Goal: Task Accomplishment & Management: Complete application form

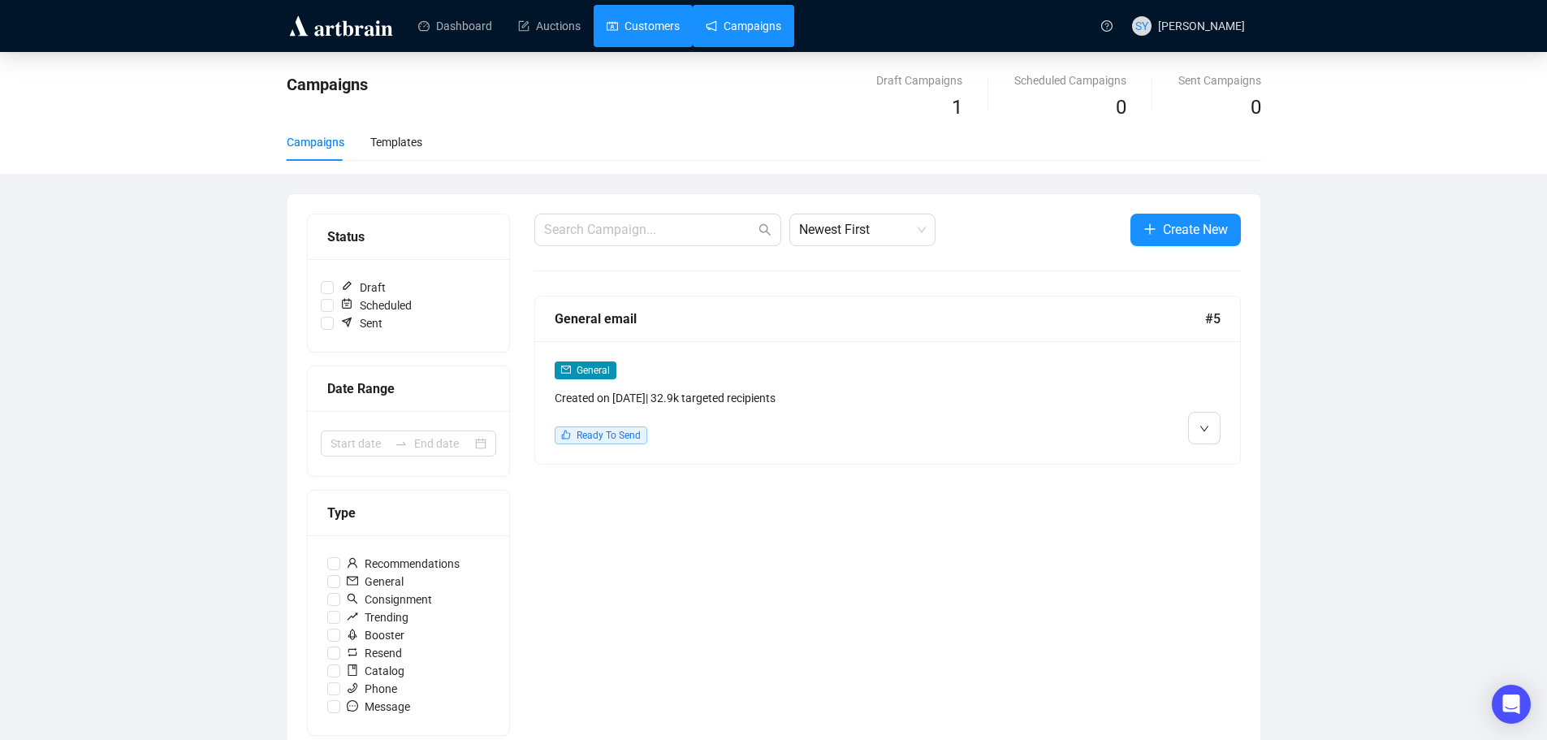
click at [642, 37] on link "Customers" at bounding box center [643, 26] width 73 height 42
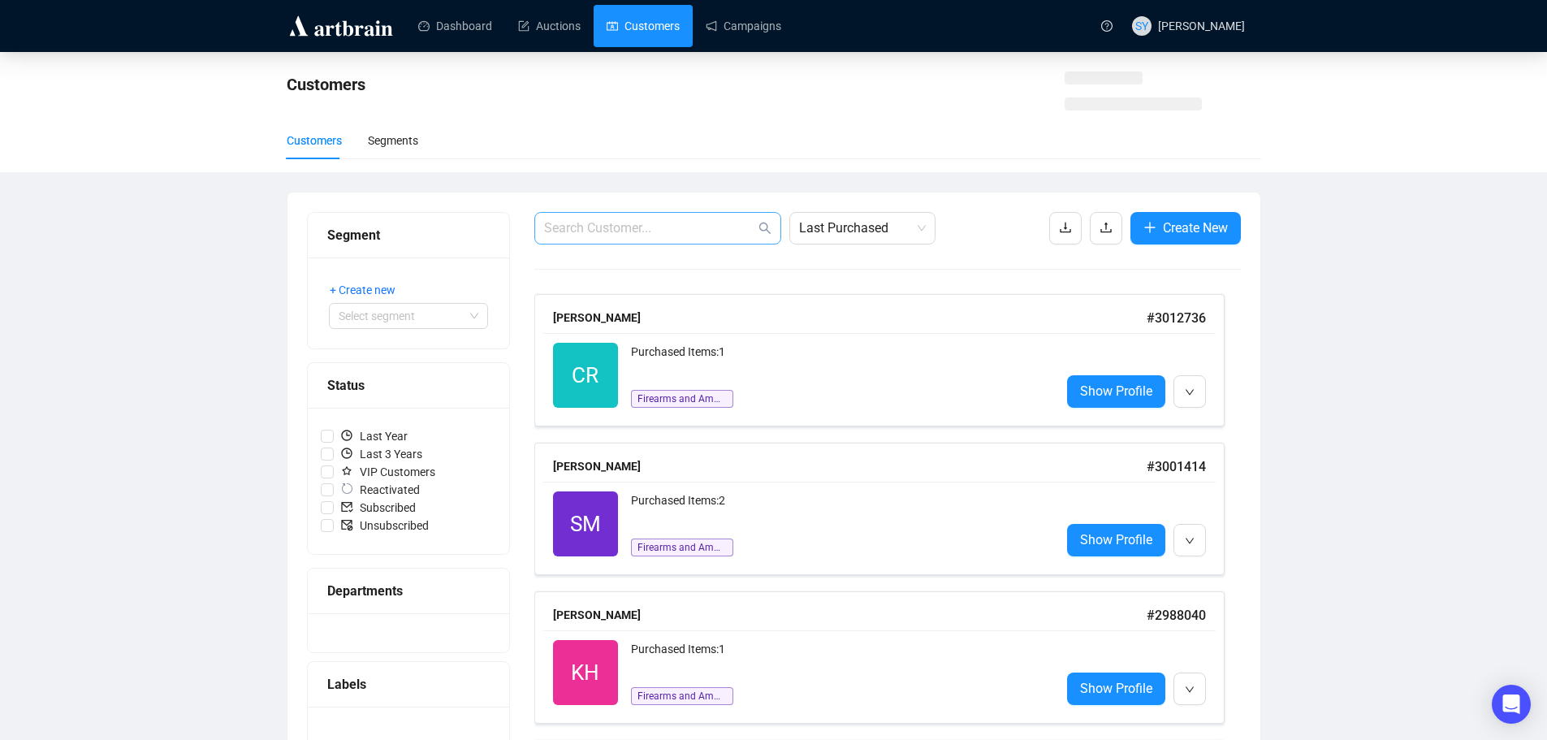
click at [651, 242] on span at bounding box center [657, 228] width 247 height 32
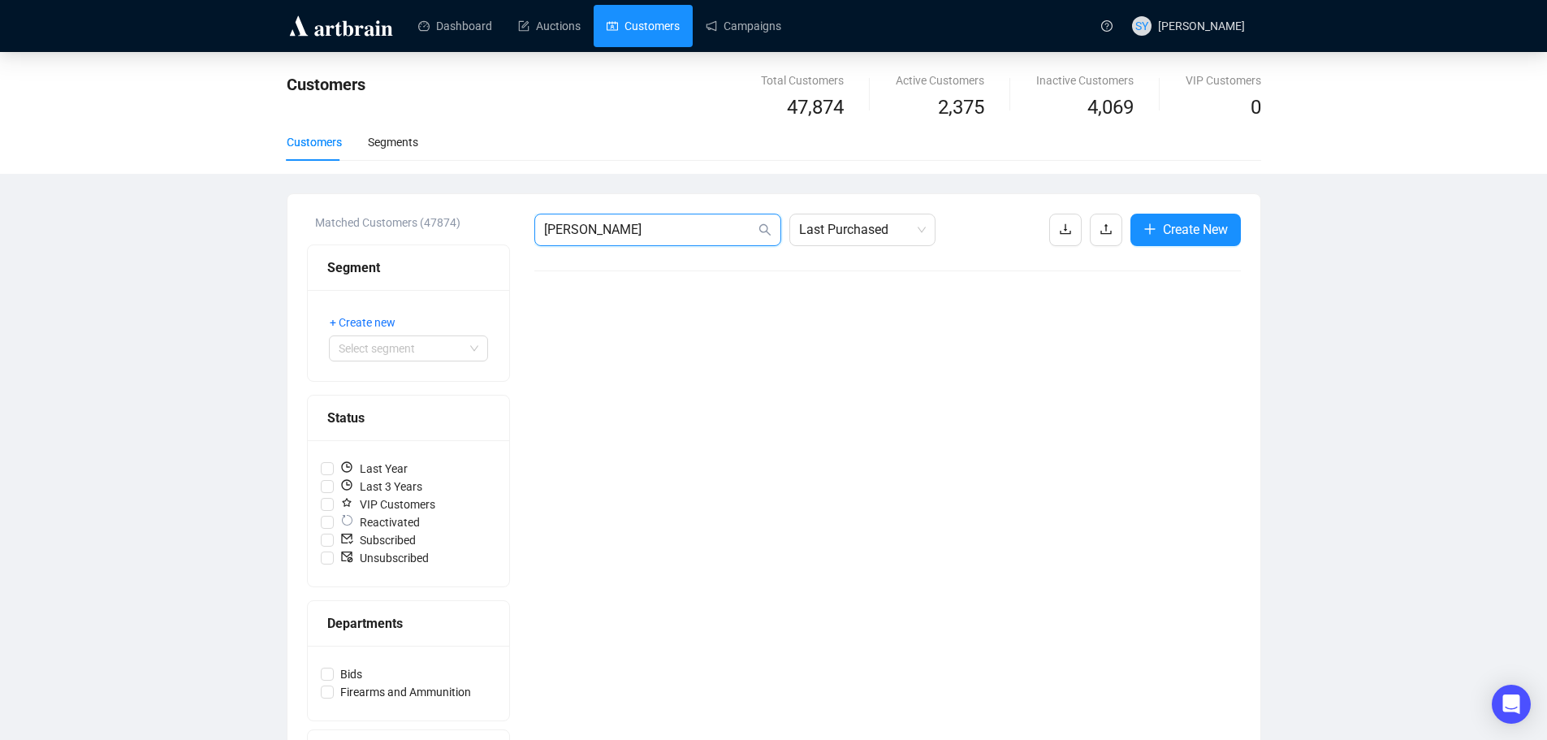
click at [654, 232] on input "[PERSON_NAME]" at bounding box center [649, 229] width 211 height 19
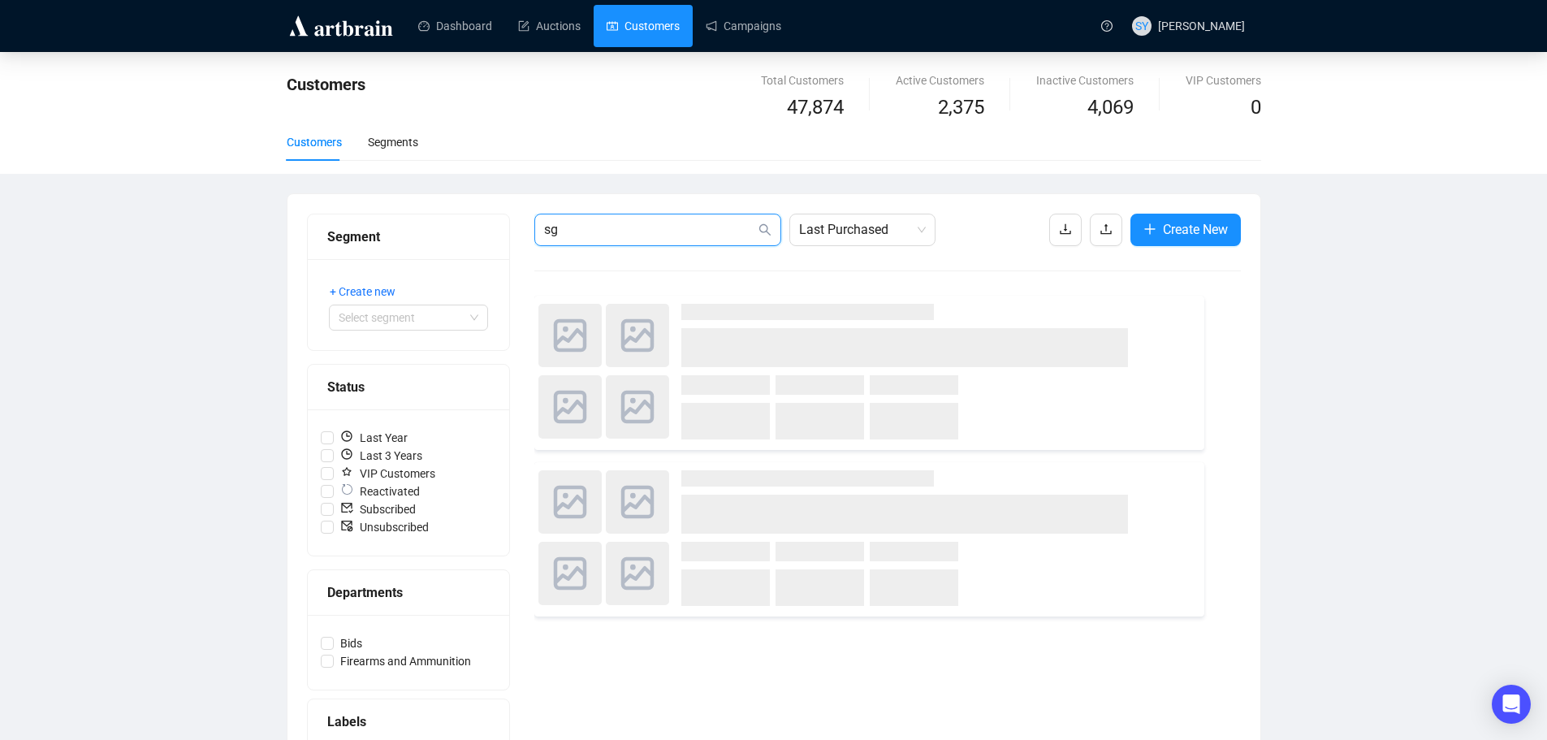
type input "s"
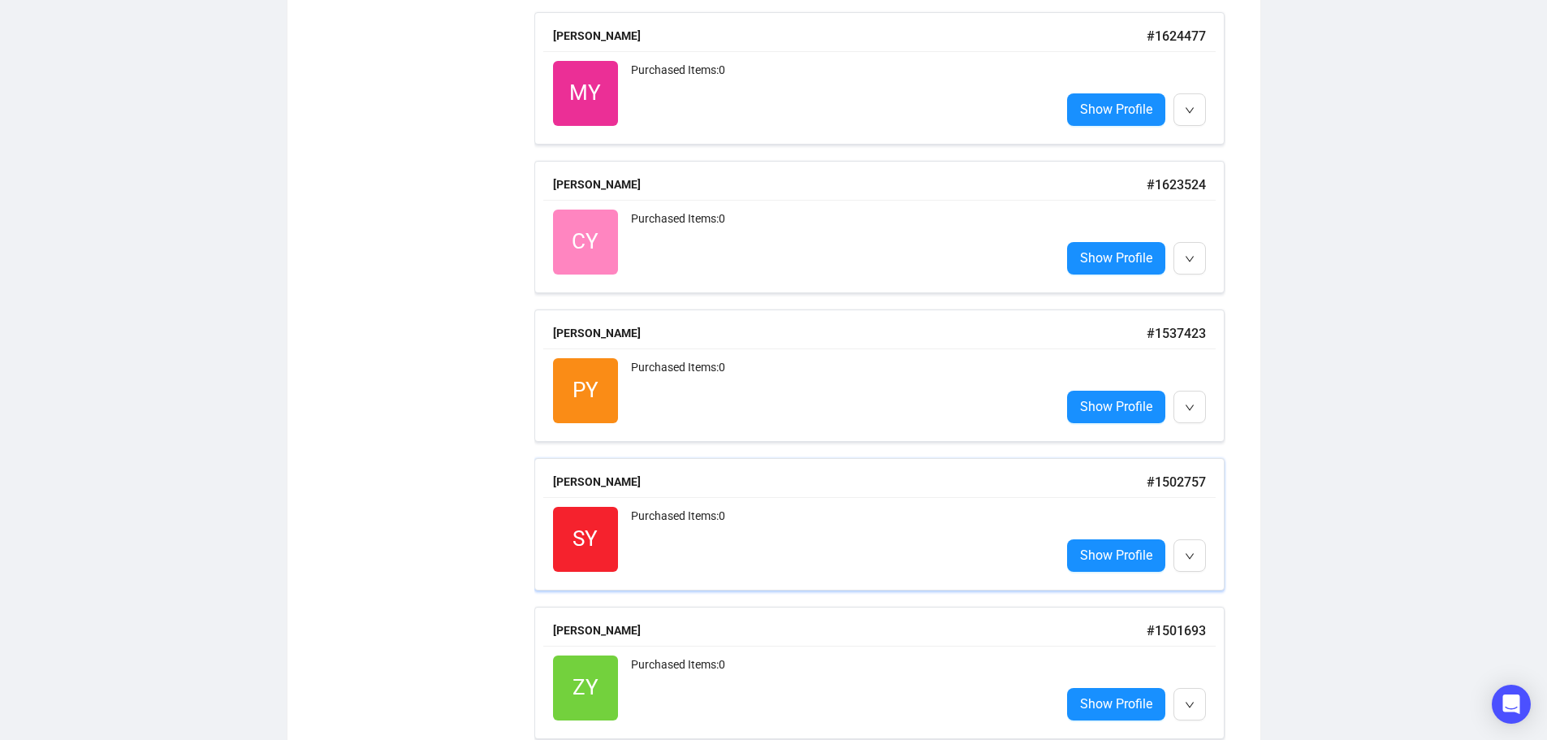
scroll to position [3728, 0]
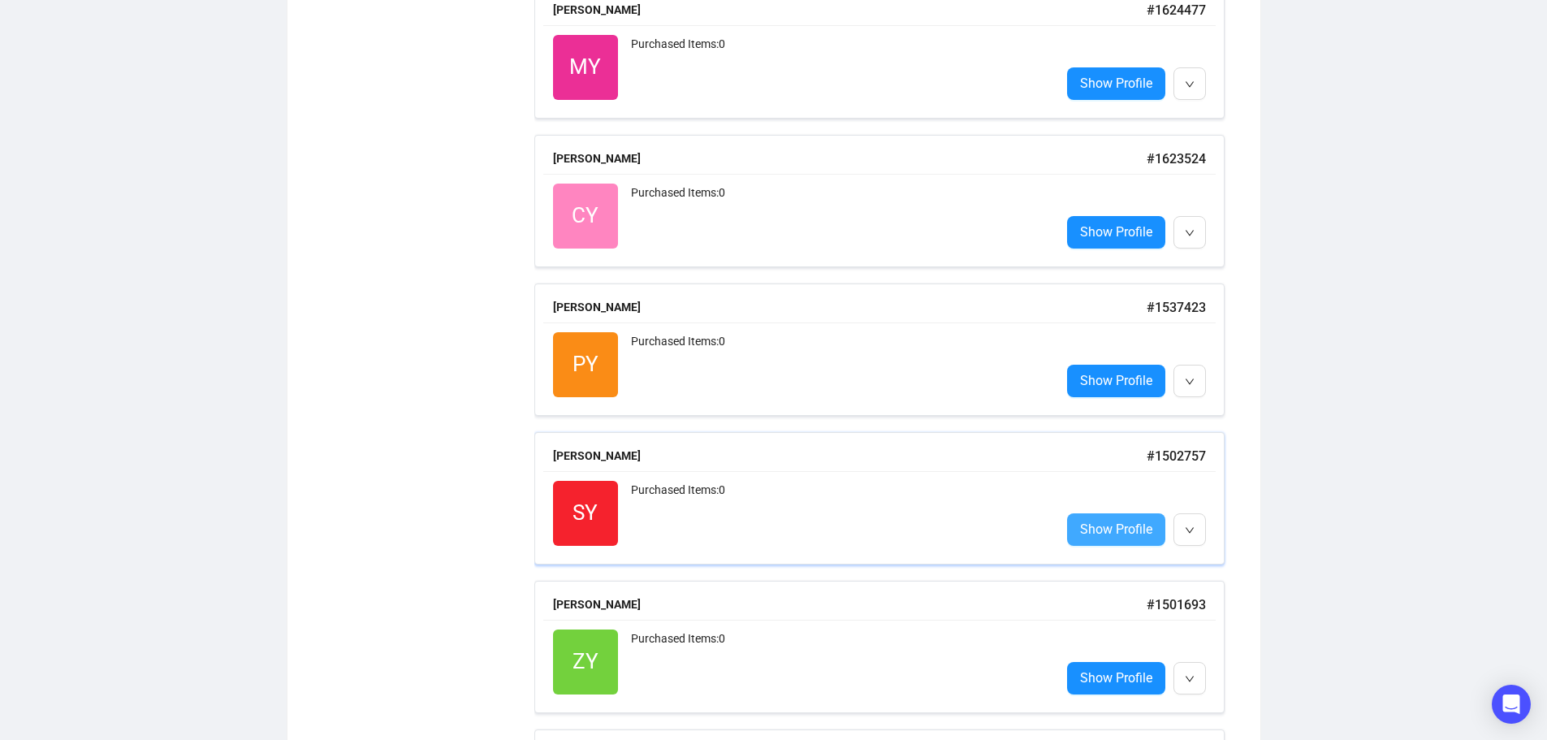
type input "[PERSON_NAME]"
click at [1122, 530] on span "Show Profile" at bounding box center [1116, 529] width 72 height 20
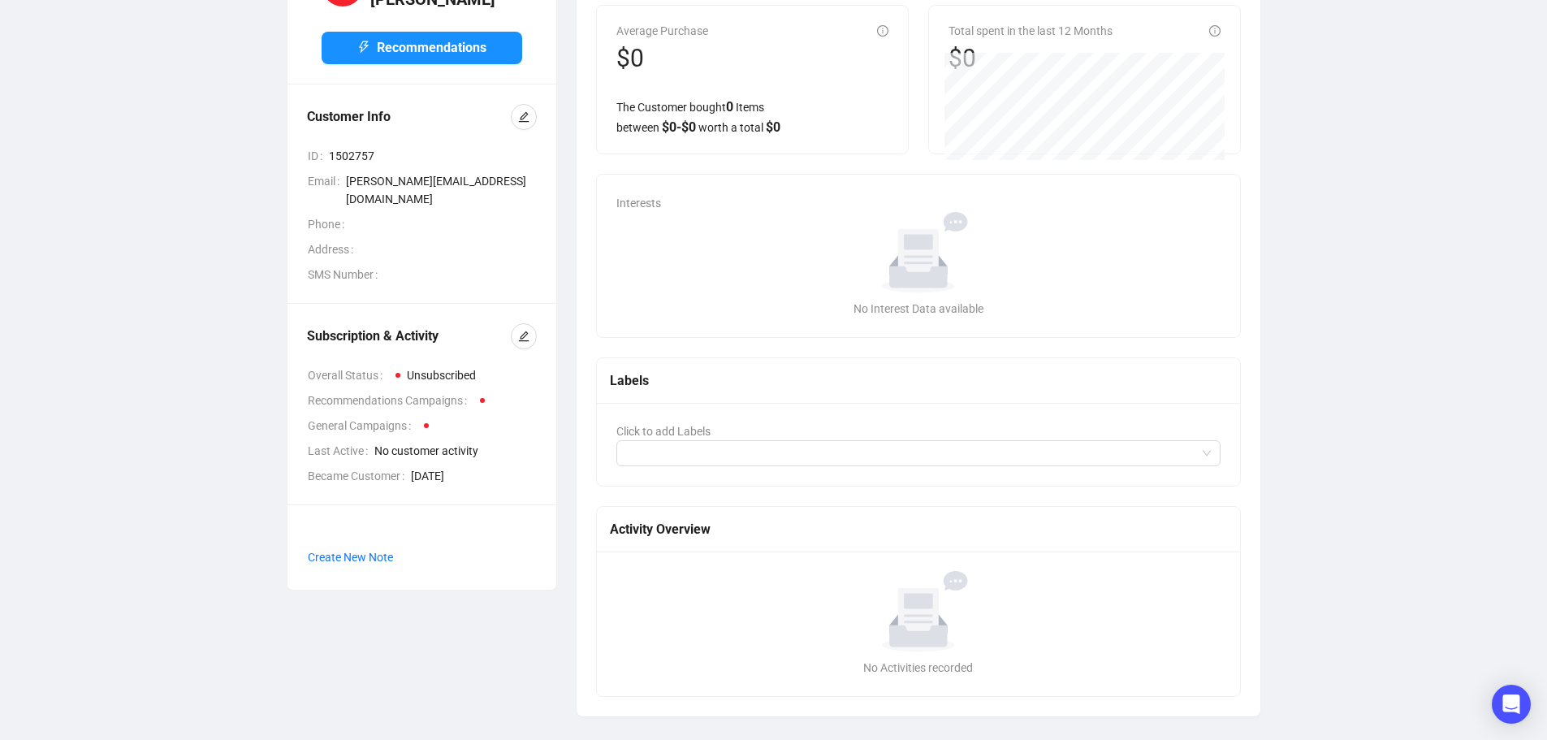
scroll to position [140, 0]
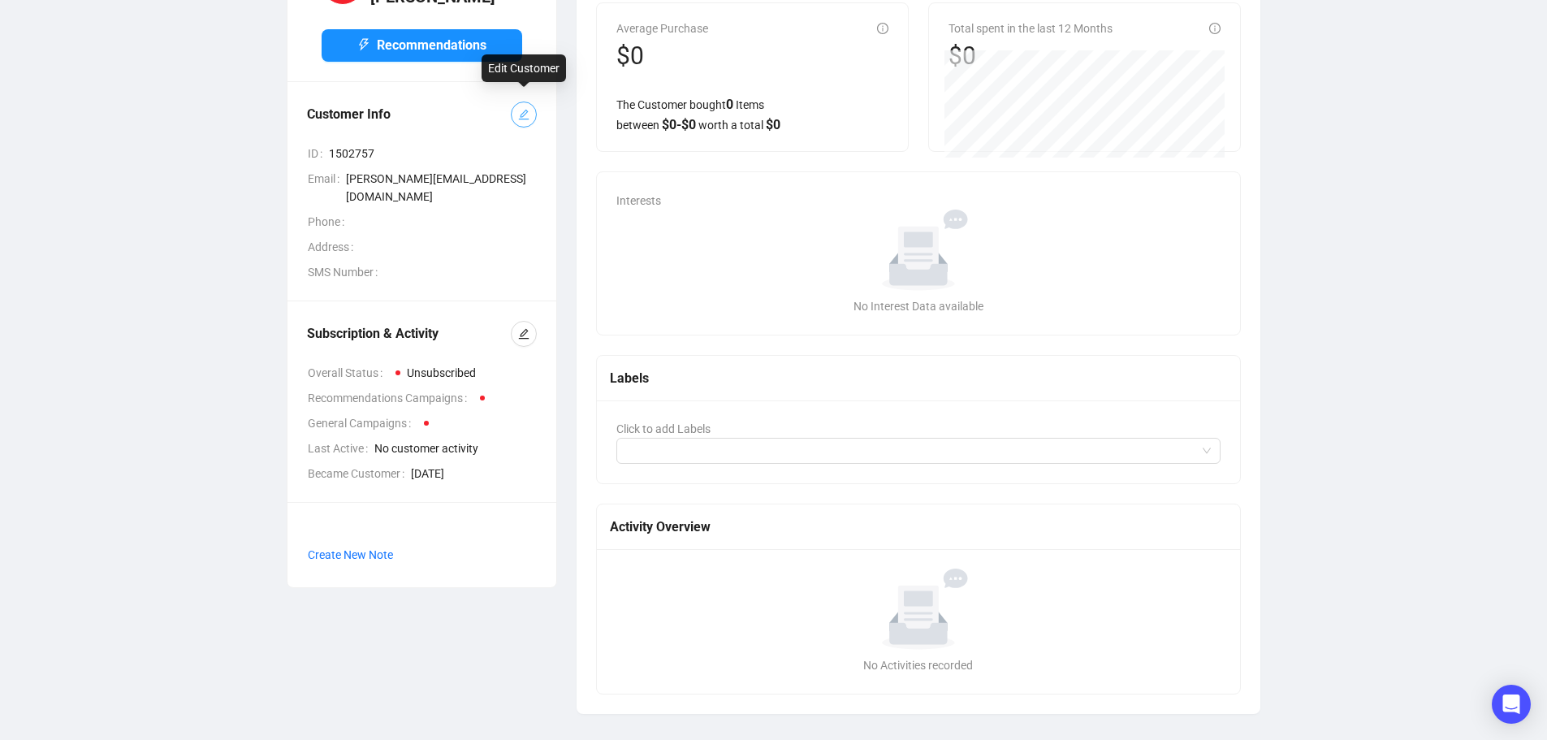
click at [523, 109] on icon "edit" at bounding box center [523, 114] width 11 height 11
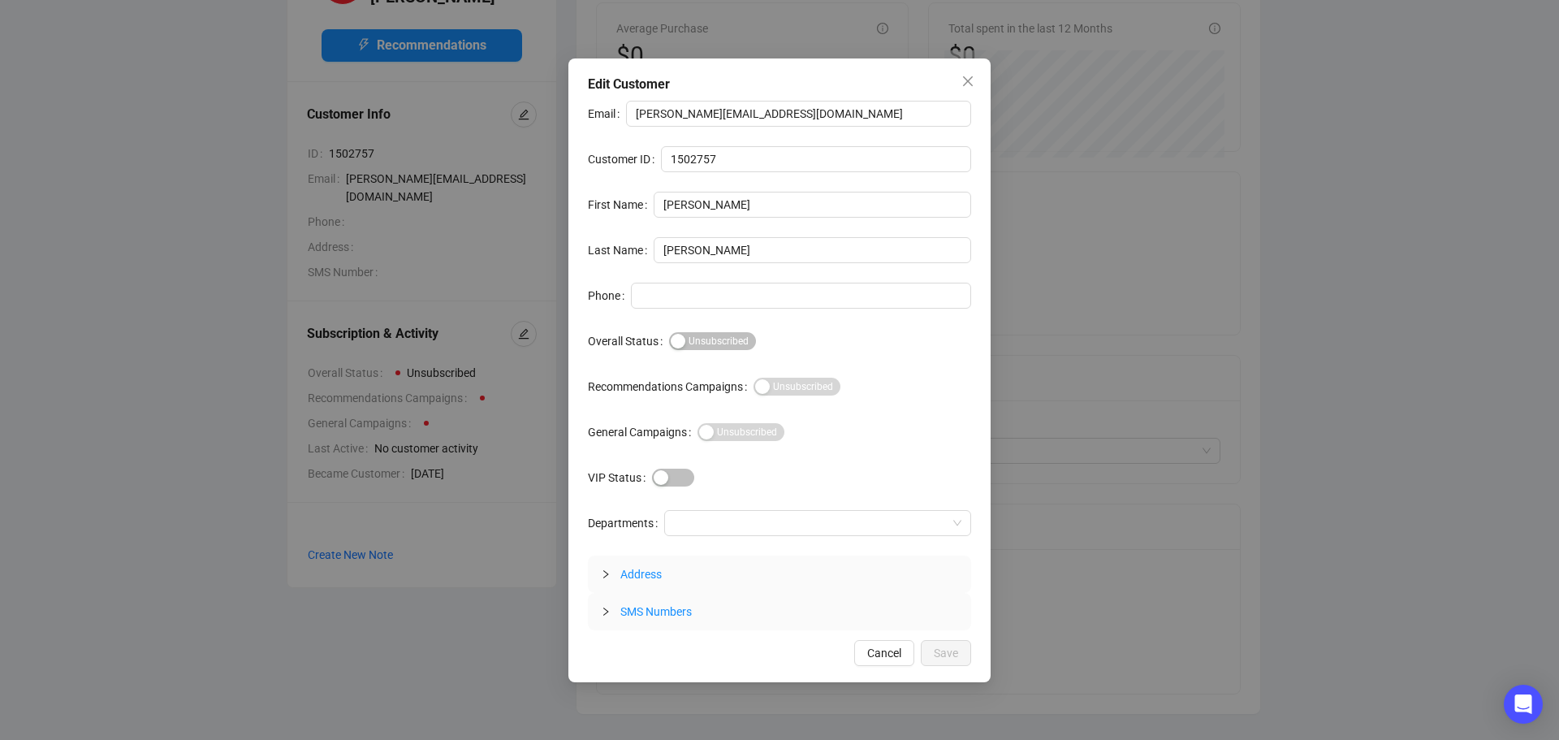
drag, startPoint x: 669, startPoint y: 346, endPoint x: 670, endPoint y: 356, distance: 9.8
click at [669, 354] on div "Email [PERSON_NAME][EMAIL_ADDRESS][DOMAIN_NAME] Customer ID 1502757 First Name …" at bounding box center [779, 366] width 383 height 530
click at [677, 339] on div "button" at bounding box center [678, 341] width 15 height 15
click at [948, 650] on span "Save" at bounding box center [946, 653] width 24 height 18
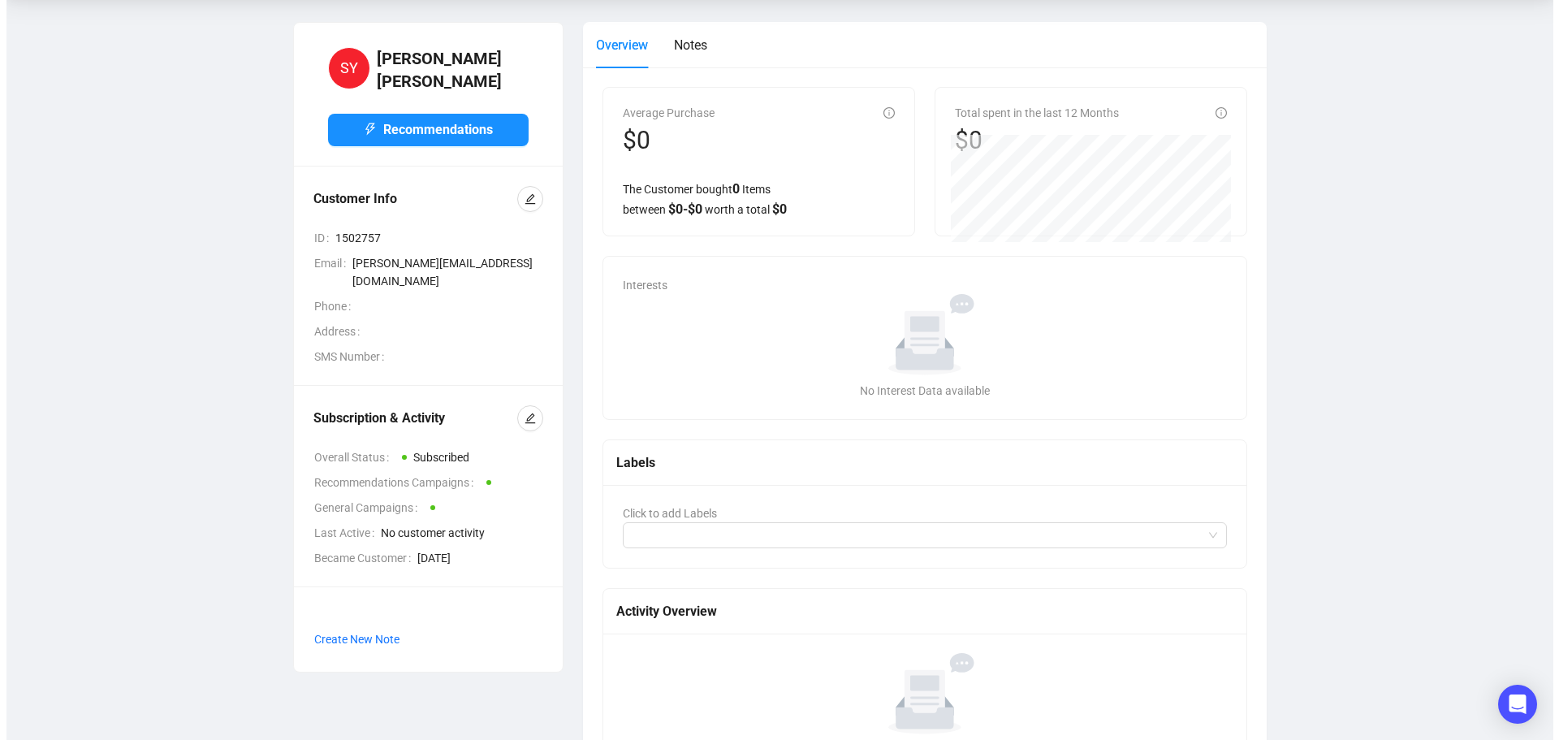
scroll to position [0, 0]
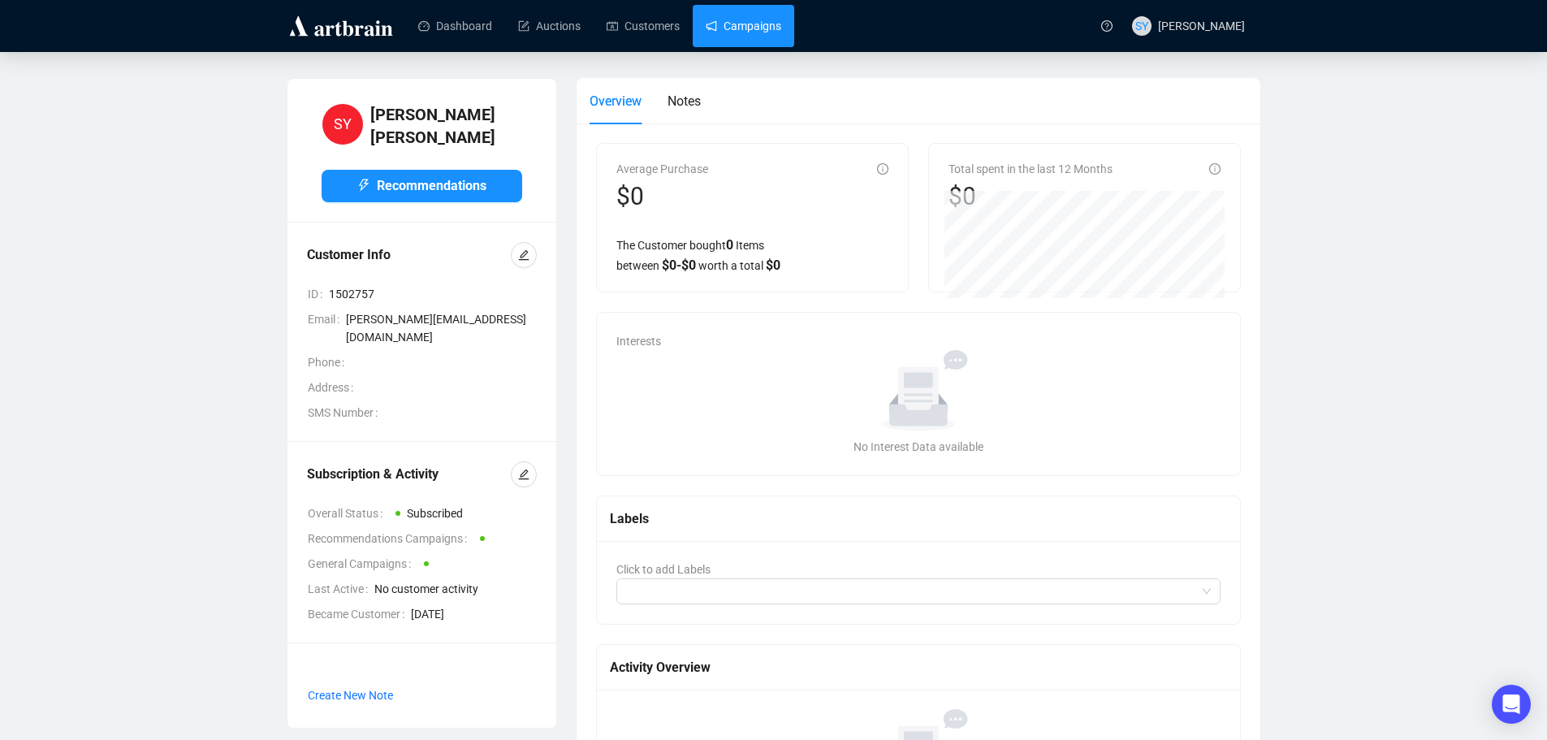
click at [735, 21] on link "Campaigns" at bounding box center [744, 26] width 76 height 42
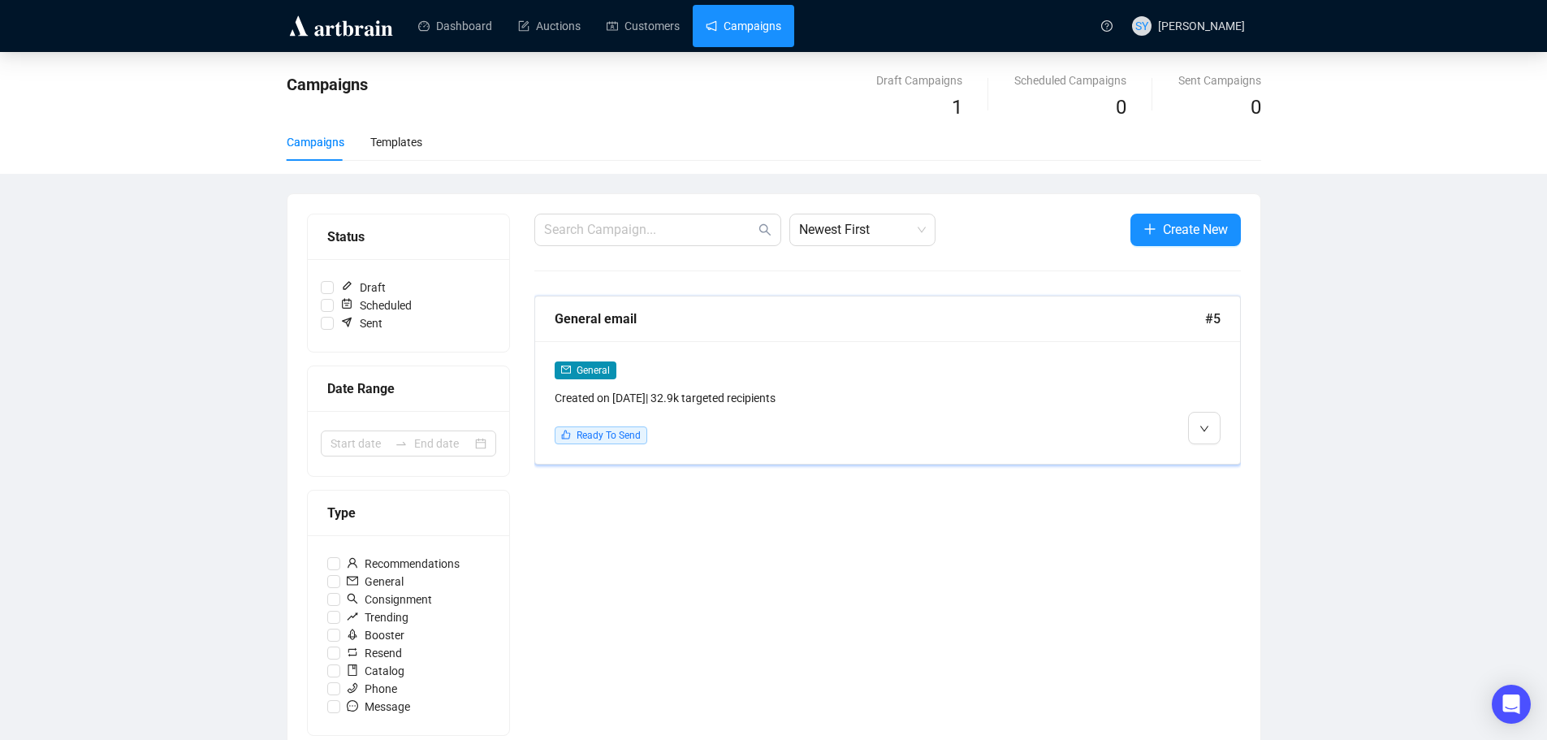
click at [754, 400] on div "Created on [DATE] | 32.9k targeted recipients" at bounding box center [803, 398] width 497 height 18
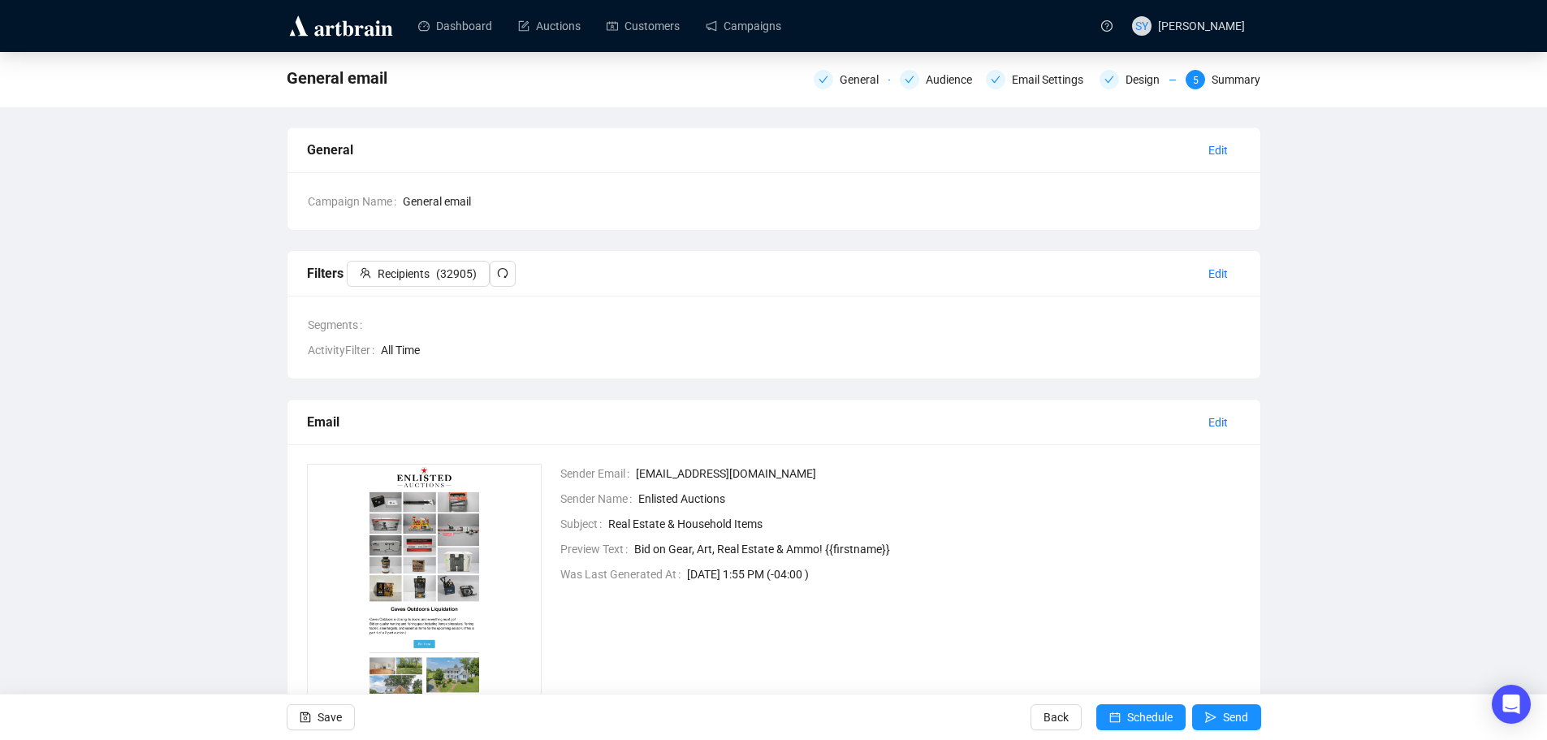
click at [1238, 80] on div "Summary" at bounding box center [1236, 79] width 49 height 19
click at [1139, 79] on div "Design" at bounding box center [1148, 79] width 44 height 19
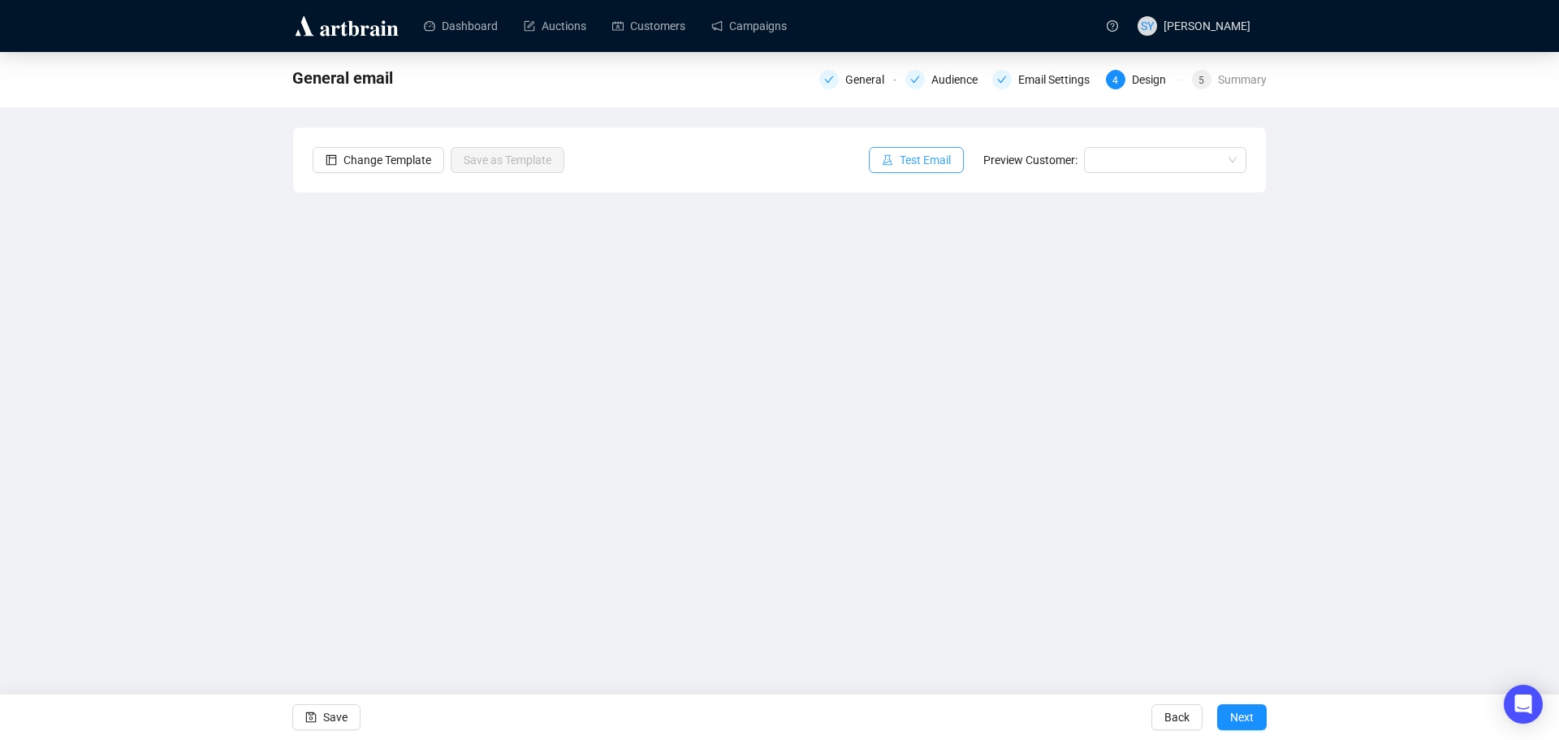
click at [930, 159] on span "Test Email" at bounding box center [925, 160] width 51 height 18
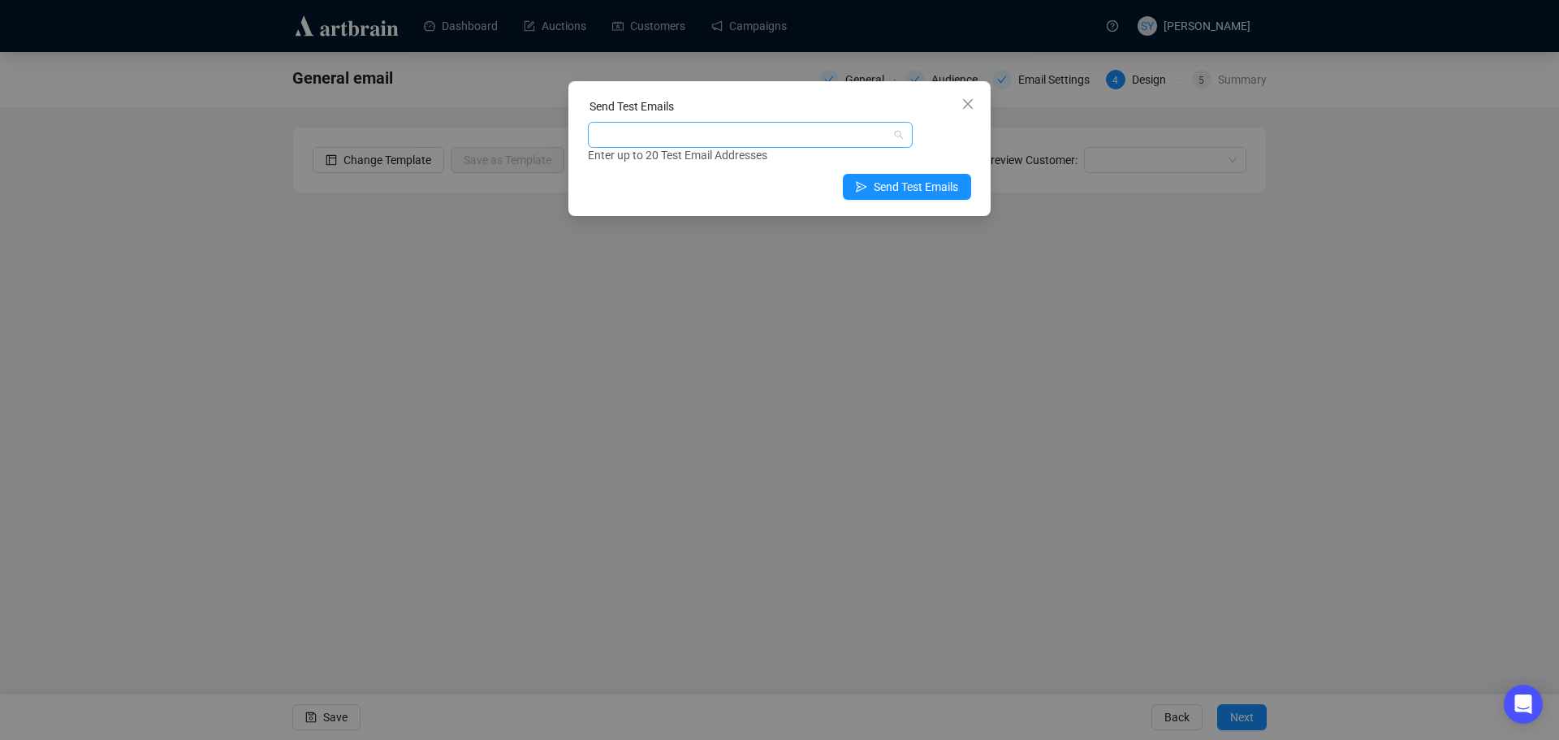
click at [668, 134] on div at bounding box center [741, 134] width 301 height 23
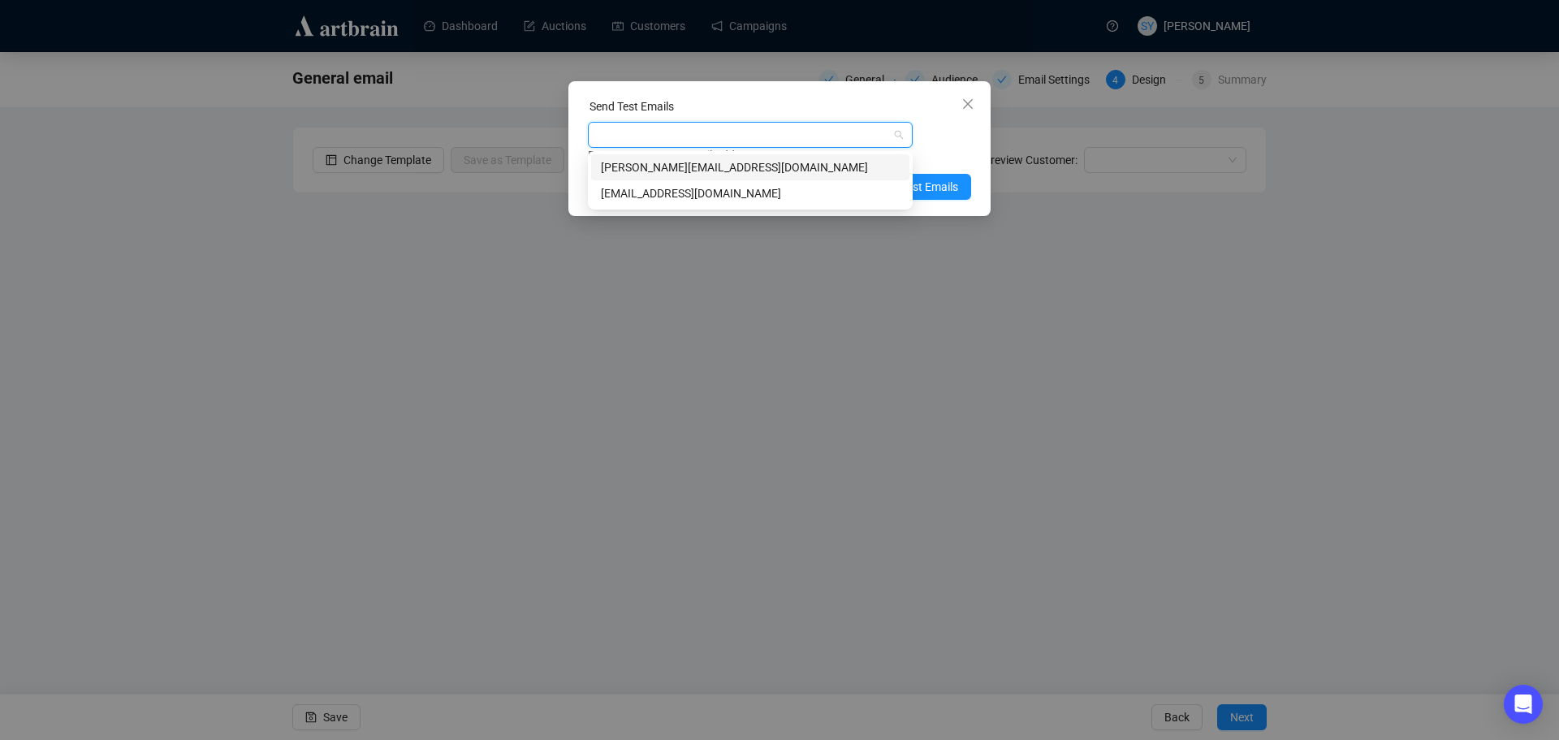
type input "s"
click at [661, 188] on div "[PERSON_NAME][EMAIL_ADDRESS][DOMAIN_NAME]" at bounding box center [750, 193] width 299 height 18
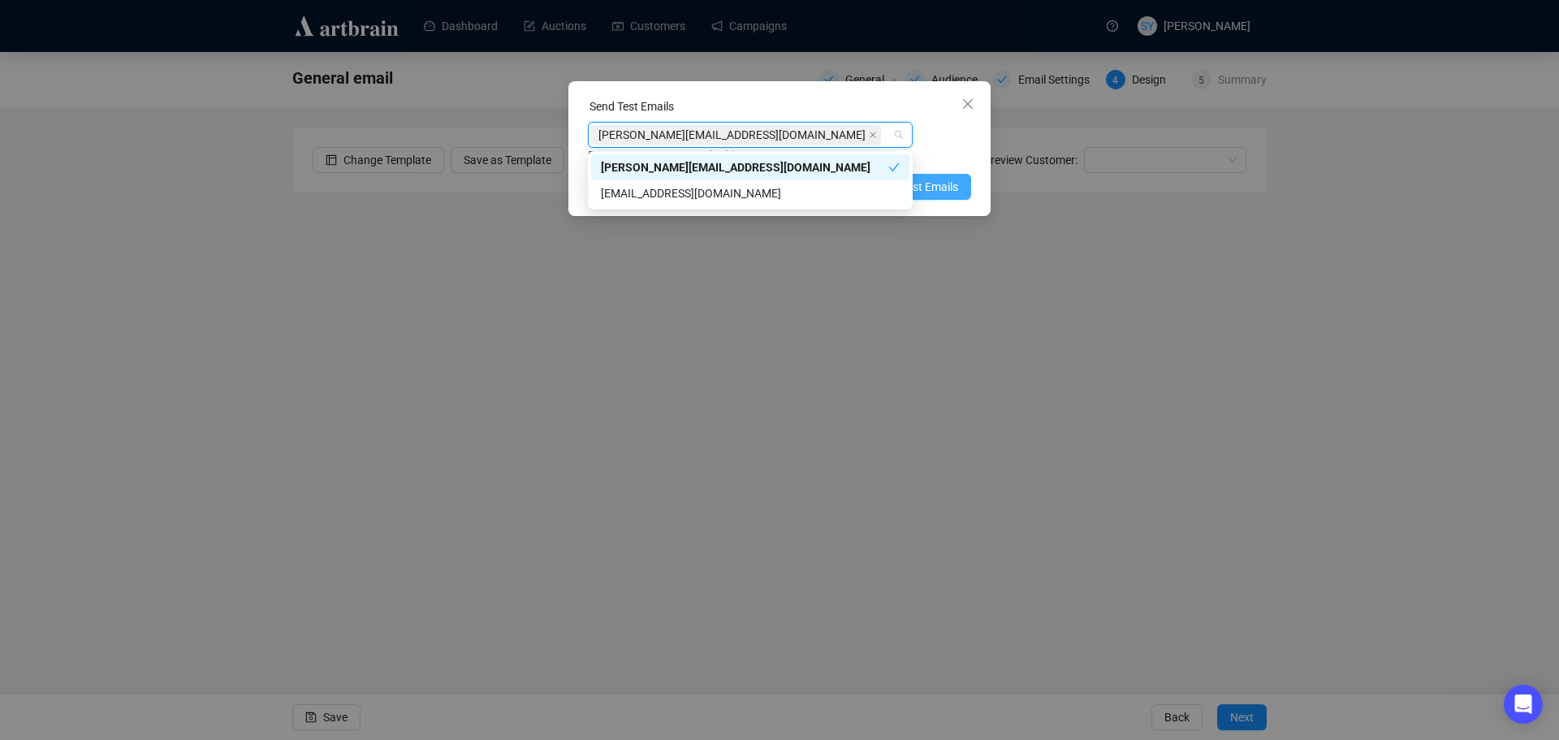
click at [927, 186] on span "Send Test Emails" at bounding box center [916, 187] width 84 height 18
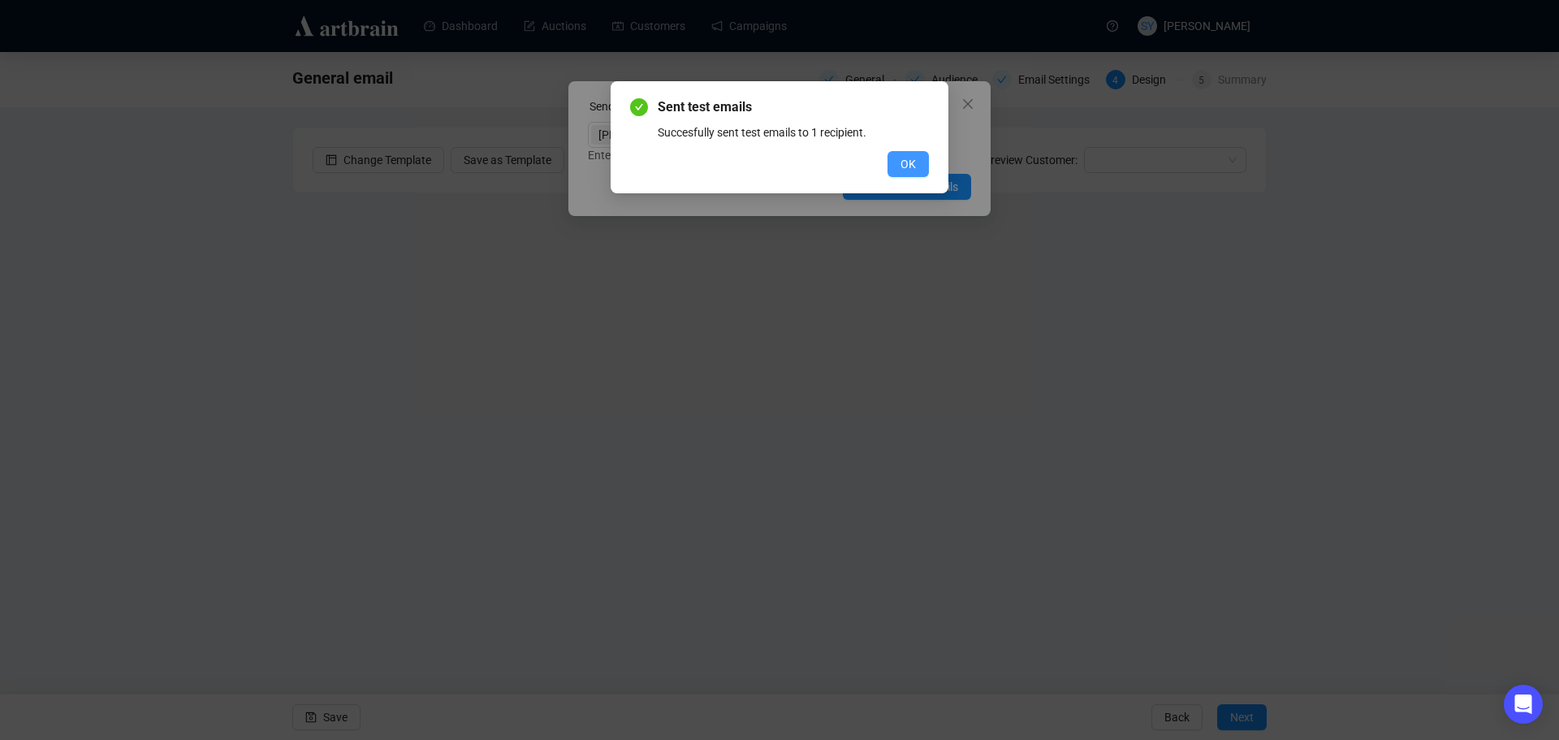
click at [920, 168] on button "OK" at bounding box center [908, 164] width 41 height 26
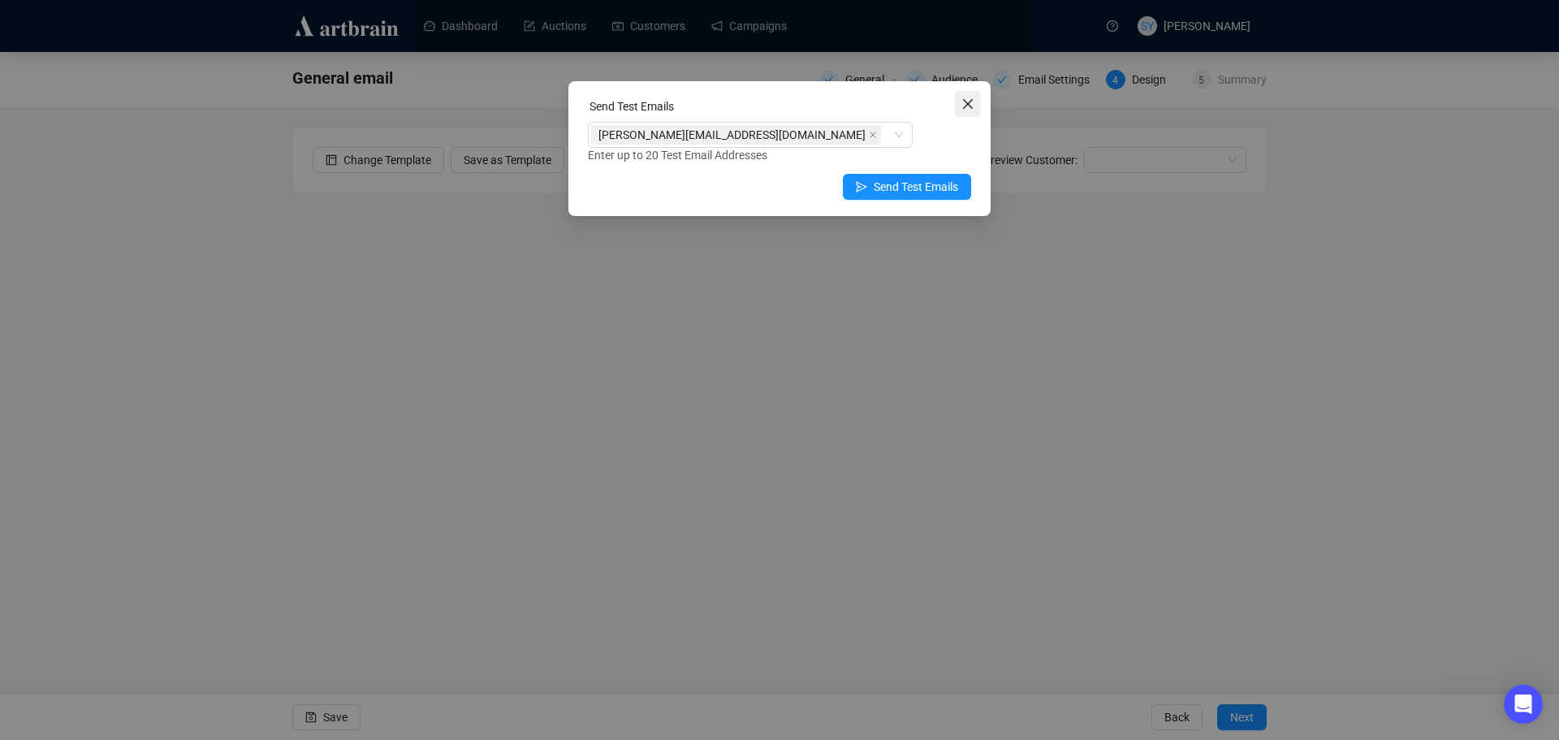
click at [970, 112] on button "Close" at bounding box center [968, 104] width 26 height 26
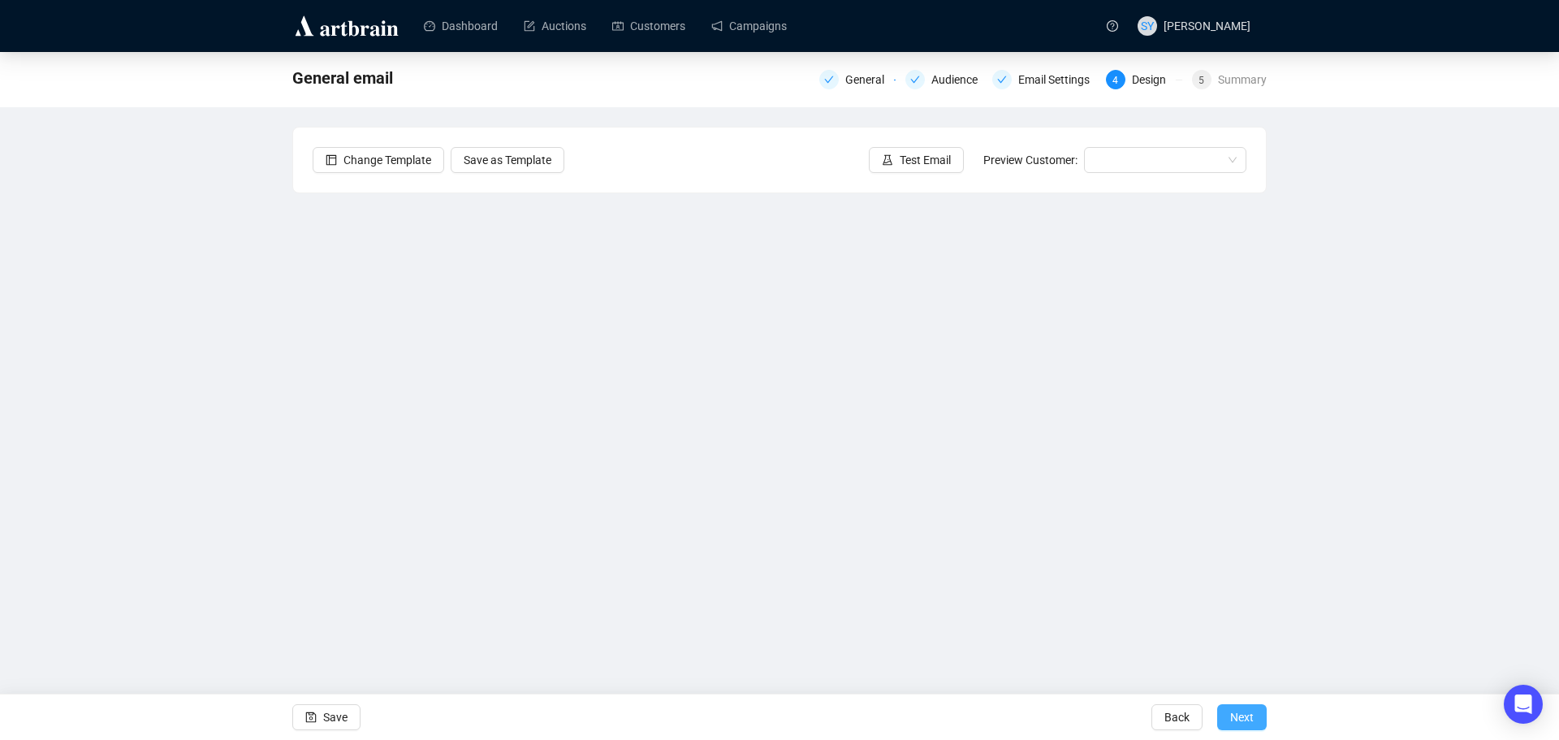
click at [1229, 711] on button "Next" at bounding box center [1242, 717] width 50 height 26
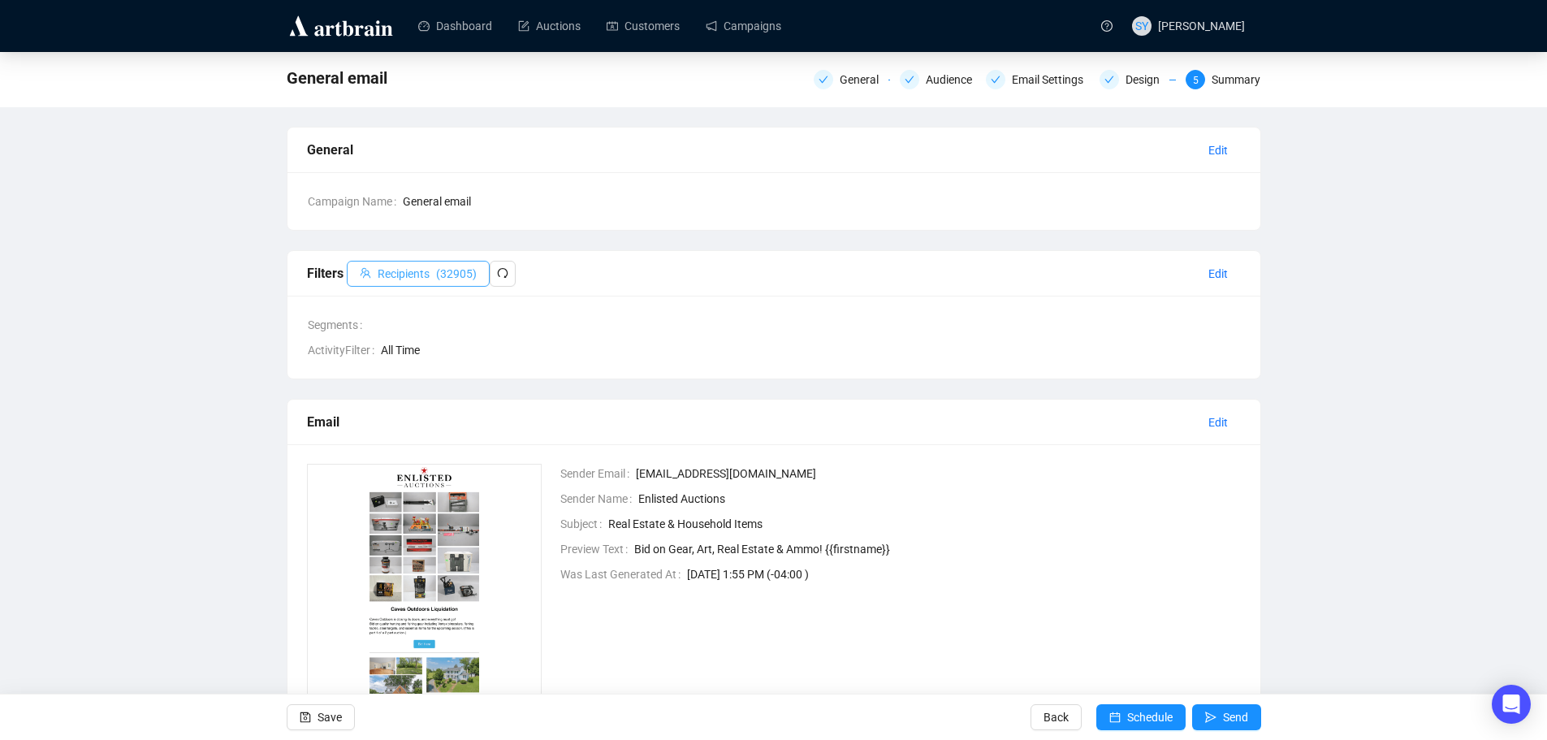
click at [450, 270] on span "( 32905 )" at bounding box center [456, 274] width 41 height 18
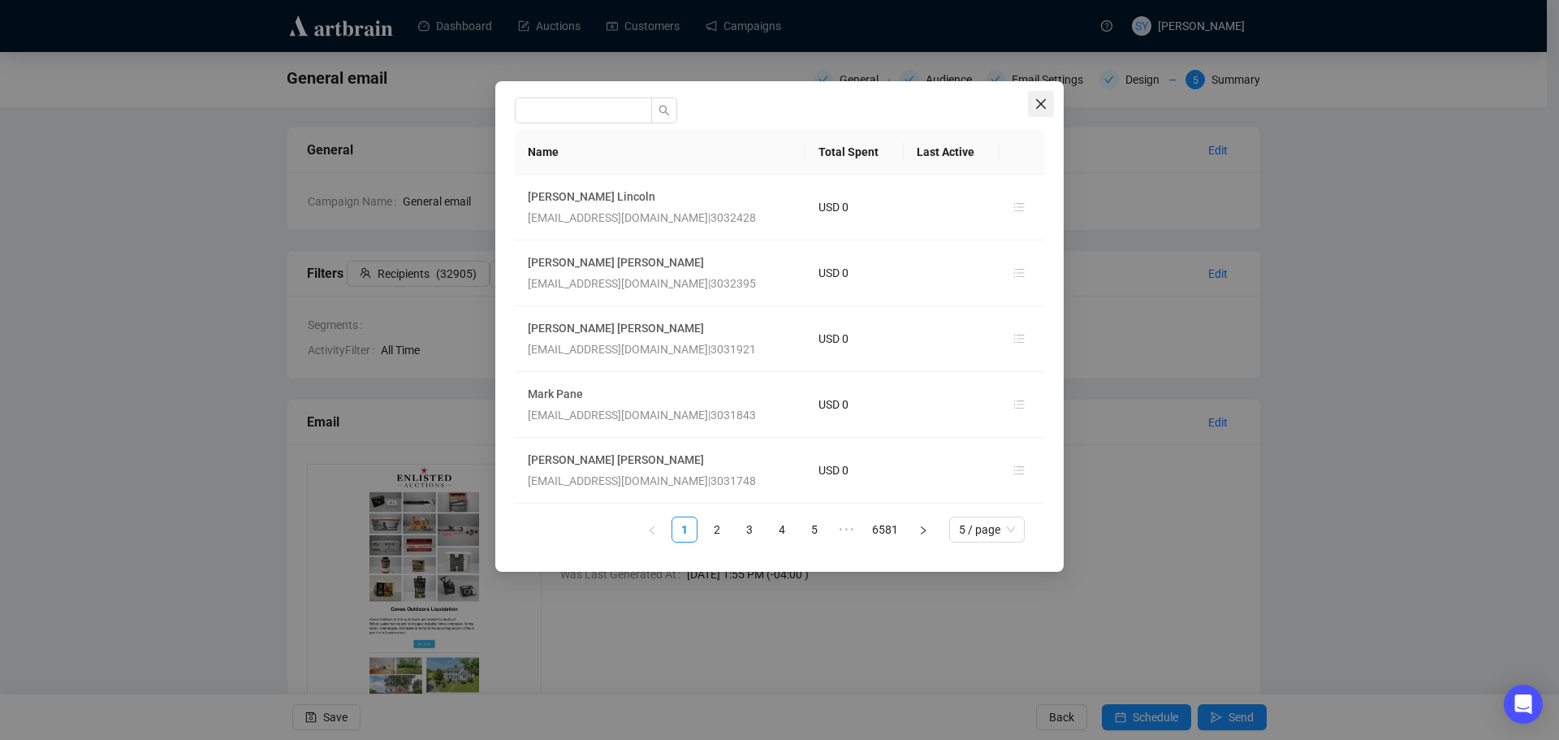
click at [1035, 104] on icon "close" at bounding box center [1041, 103] width 13 height 13
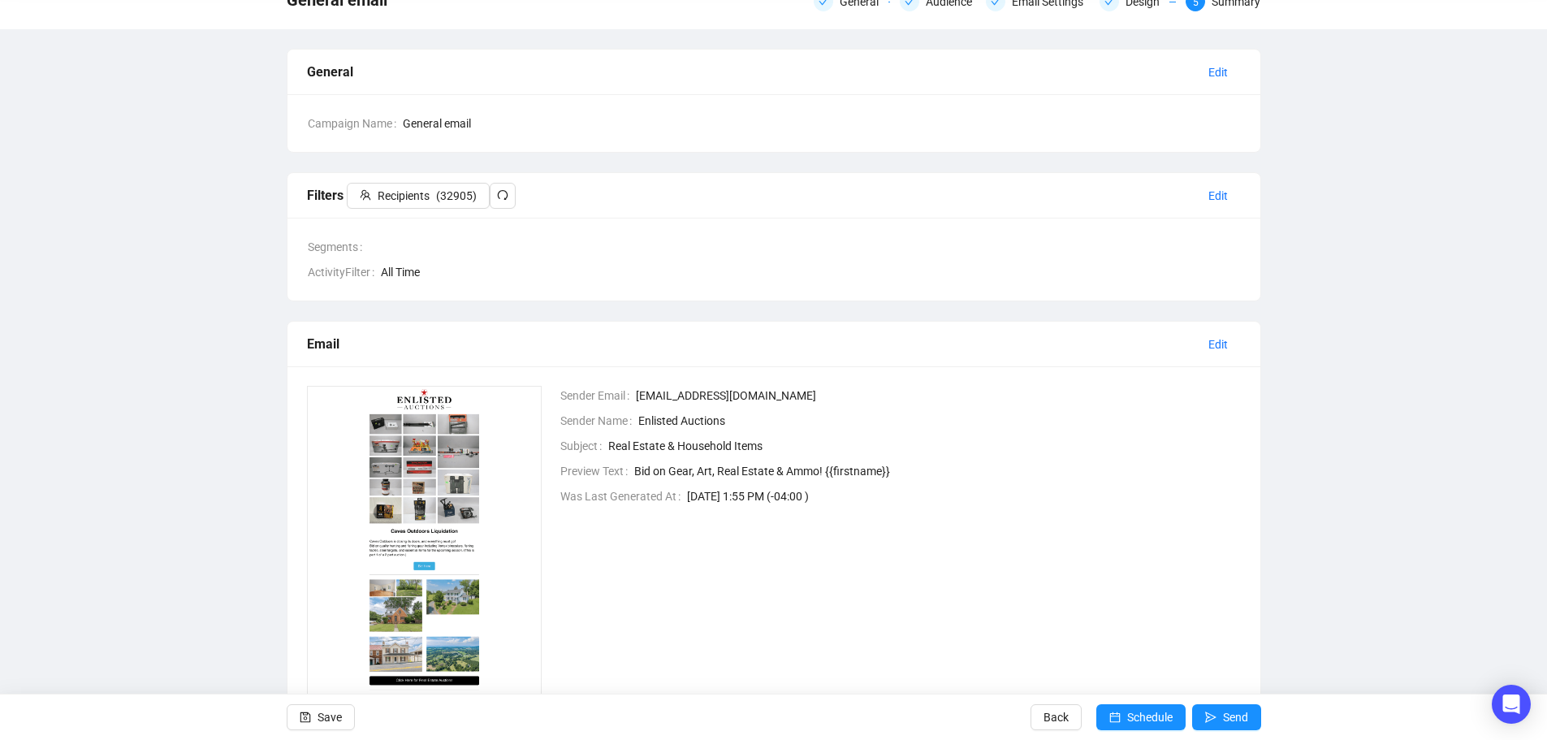
scroll to position [152, 0]
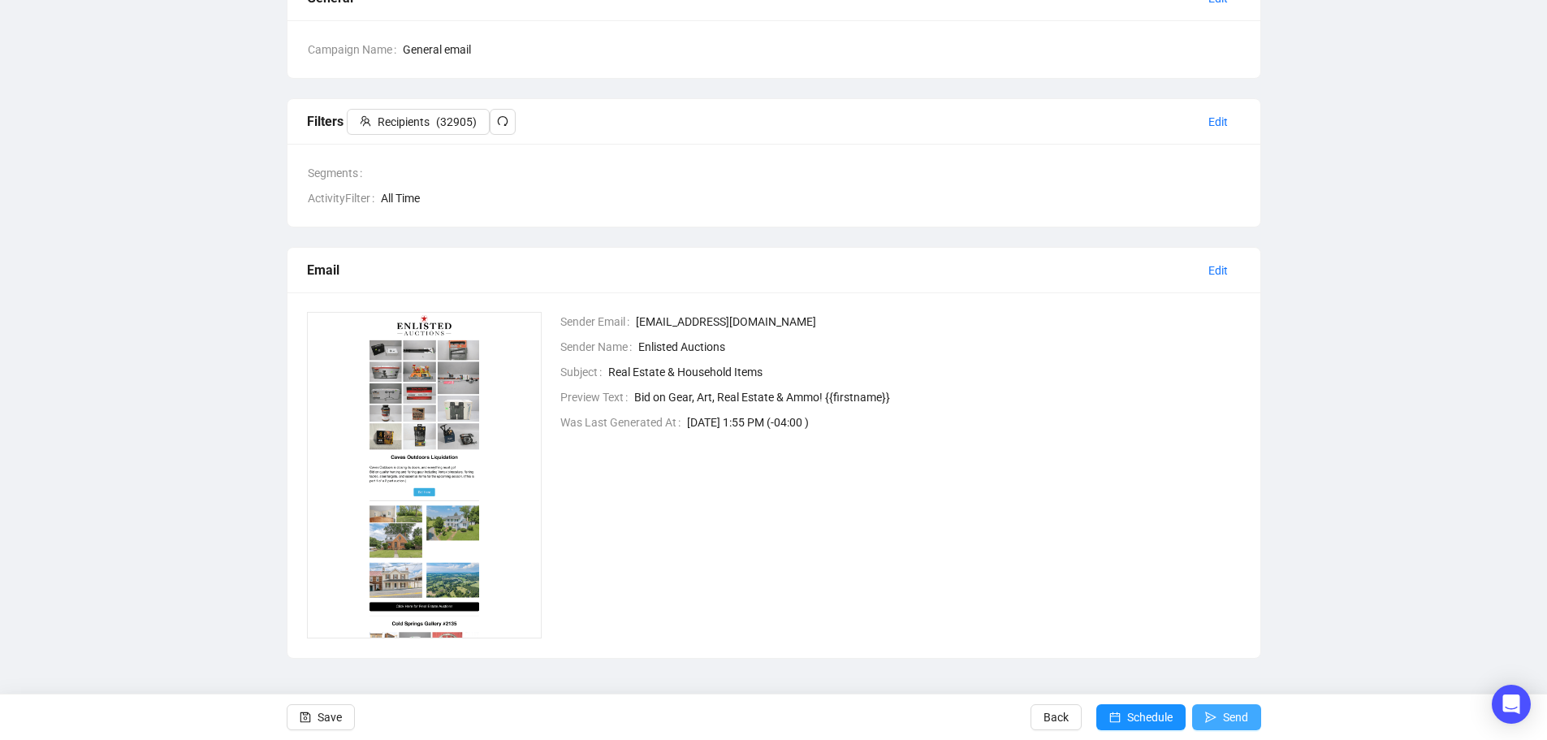
click at [1225, 715] on span "Send" at bounding box center [1235, 716] width 25 height 45
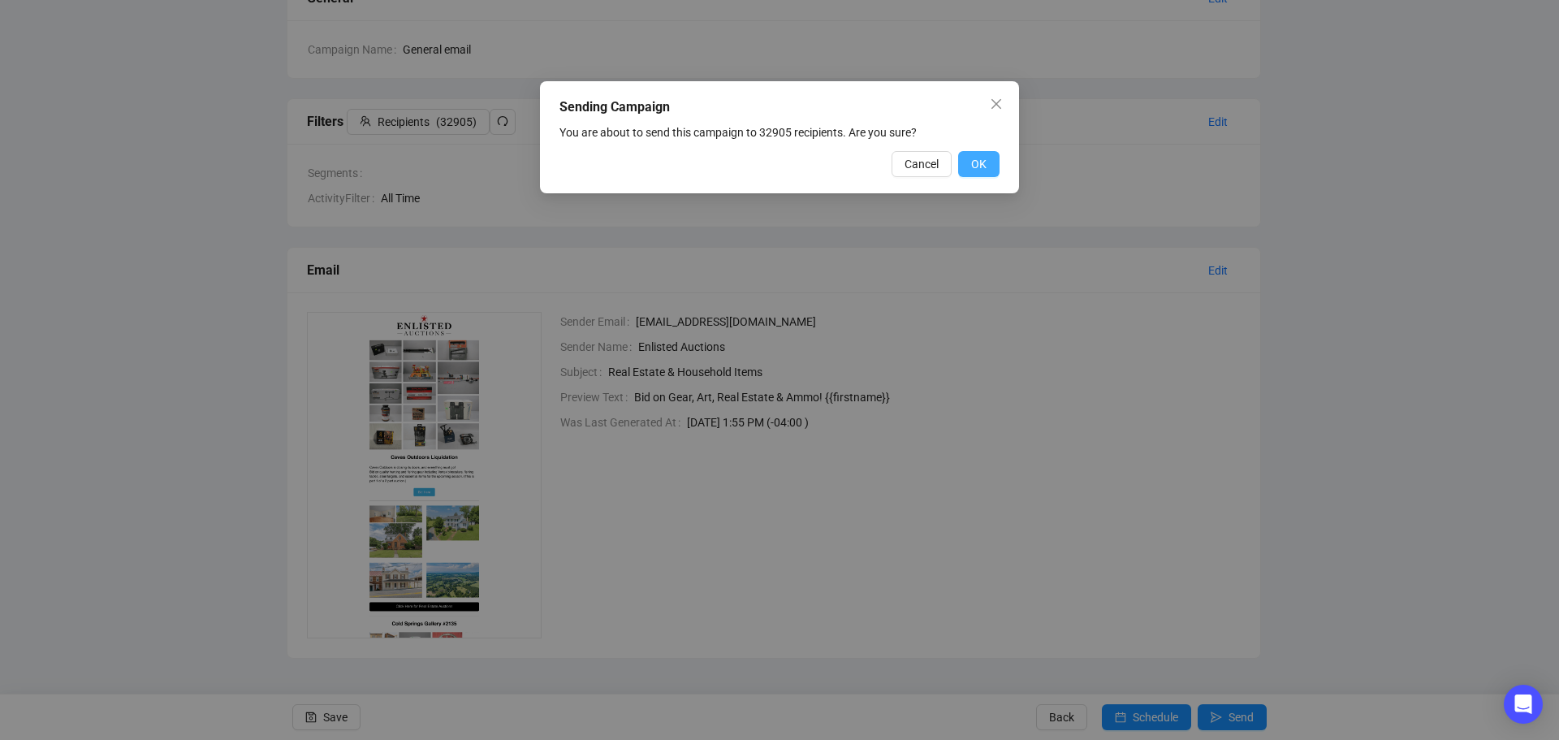
click at [973, 163] on span "OK" at bounding box center [978, 164] width 15 height 18
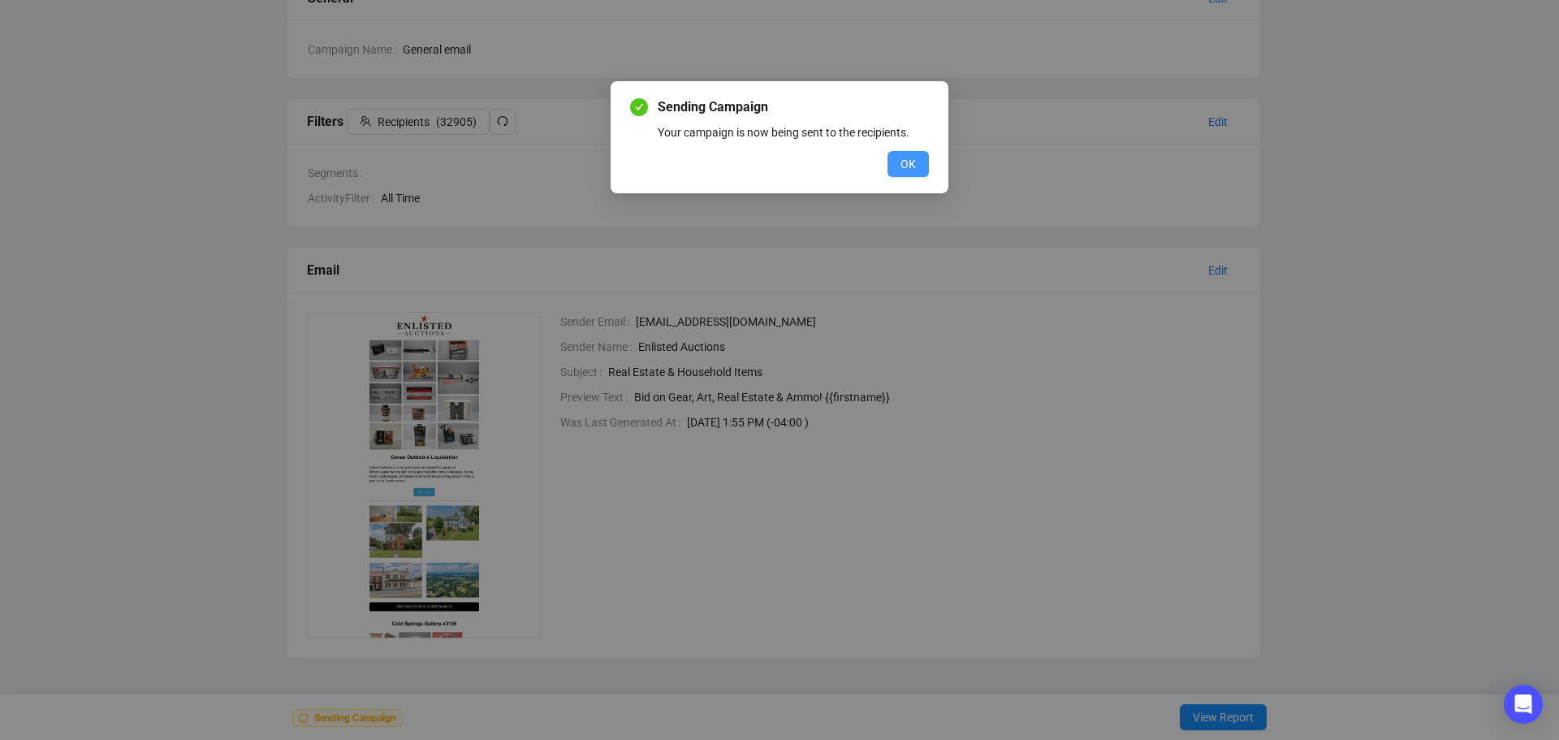
click at [908, 161] on span "OK" at bounding box center [908, 164] width 15 height 18
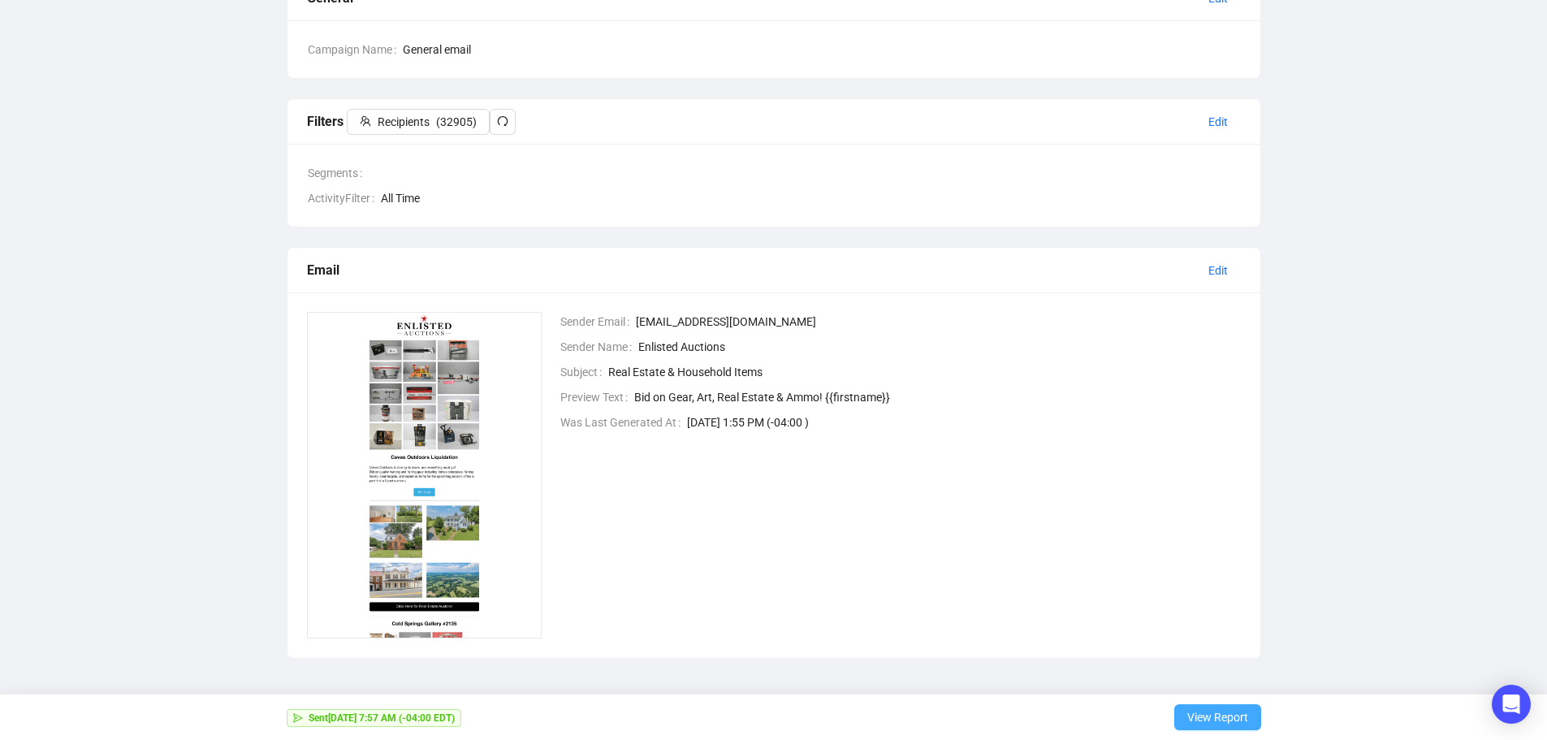
drag, startPoint x: 1220, startPoint y: 724, endPoint x: 1246, endPoint y: 730, distance: 26.8
click at [1221, 724] on span "View Report" at bounding box center [1217, 716] width 61 height 45
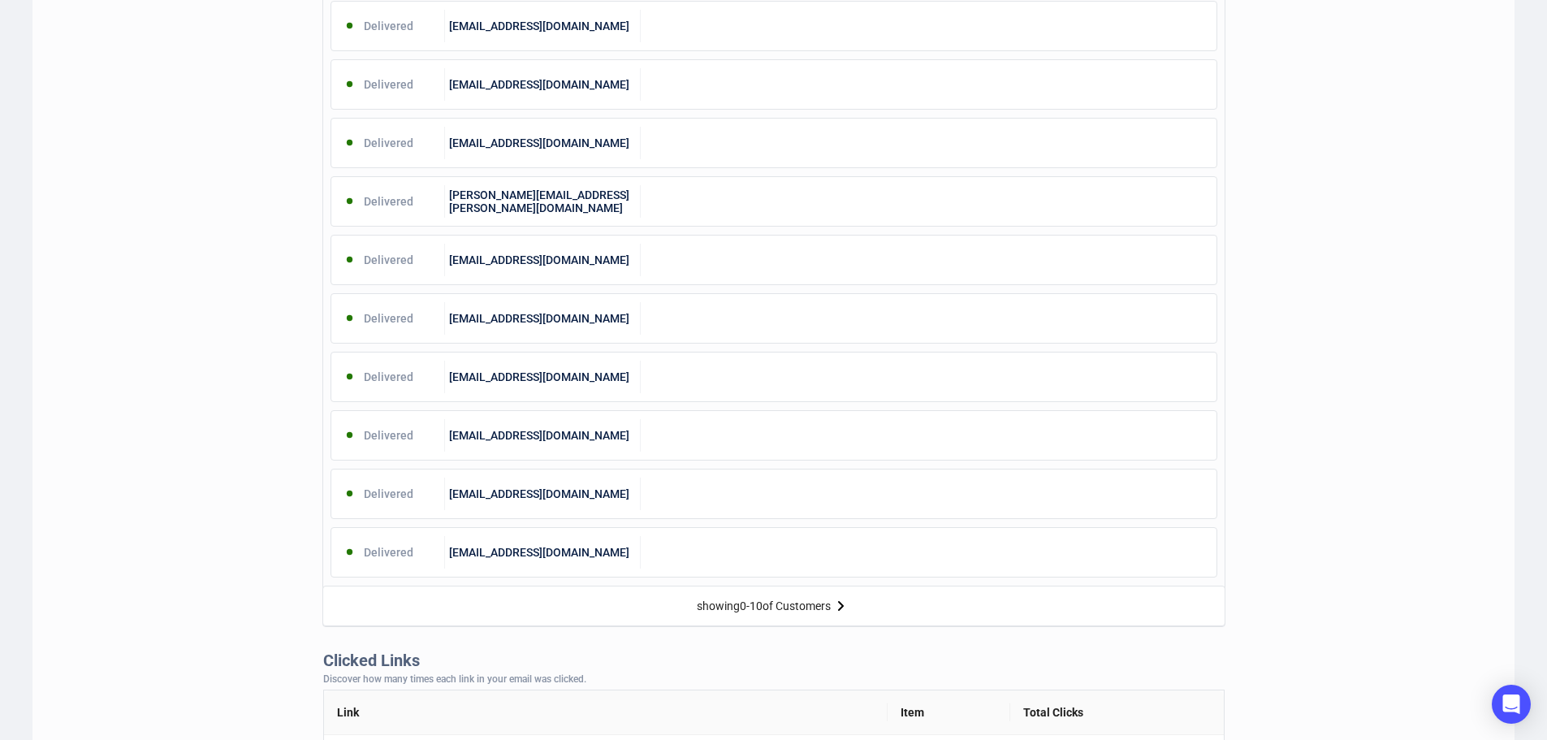
scroll to position [568, 0]
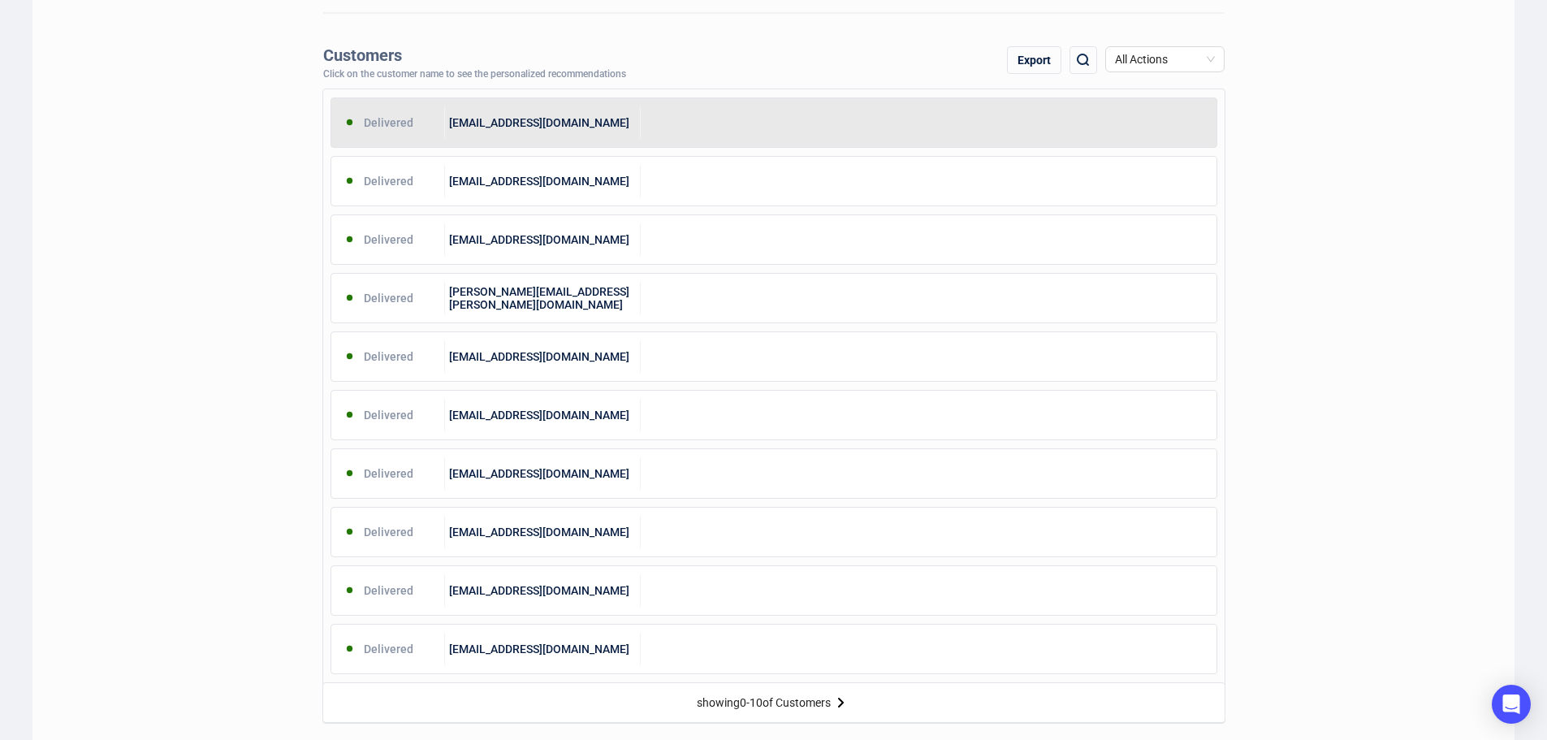
click at [600, 128] on div "[EMAIL_ADDRESS][DOMAIN_NAME]" at bounding box center [543, 122] width 196 height 32
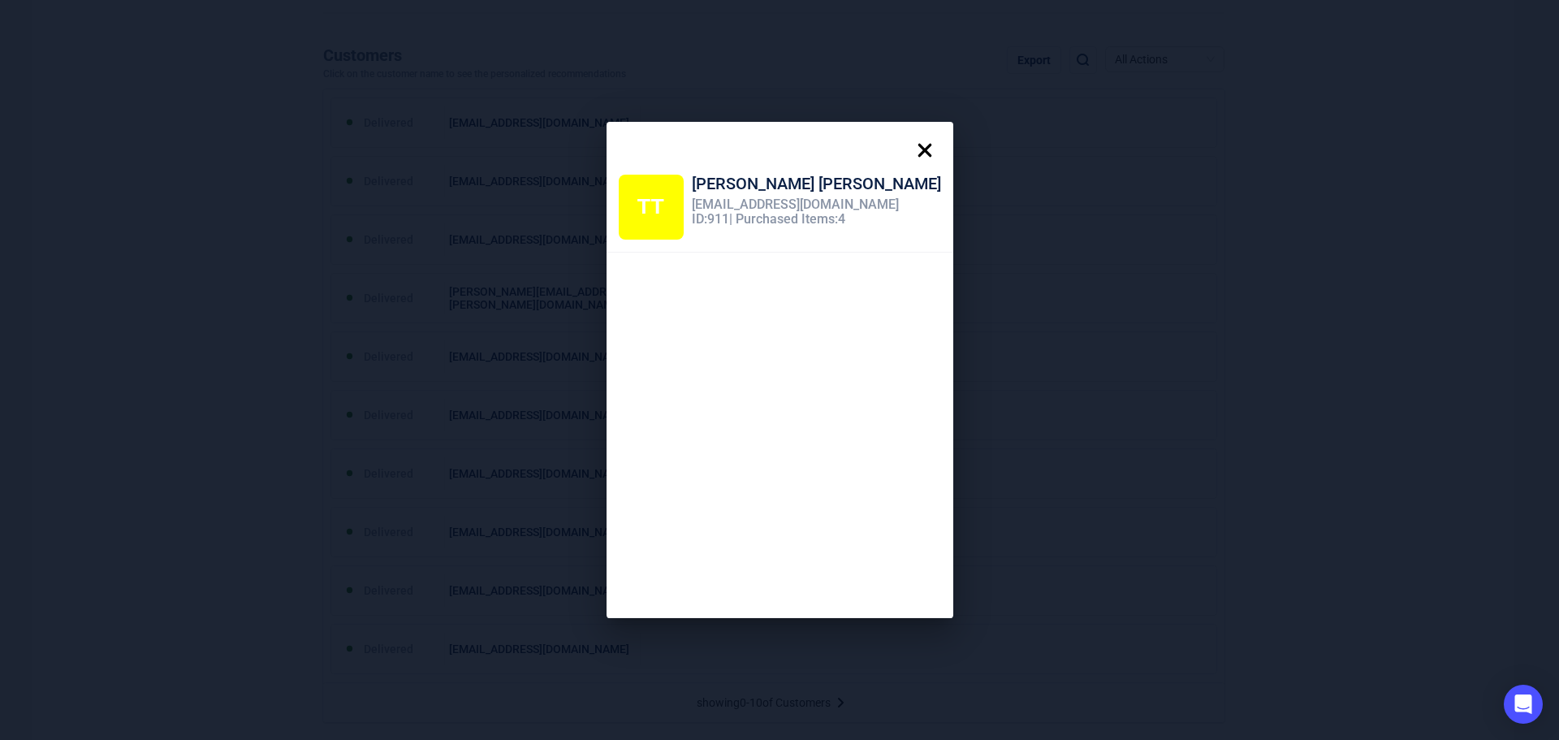
click at [909, 145] on icon at bounding box center [925, 150] width 32 height 32
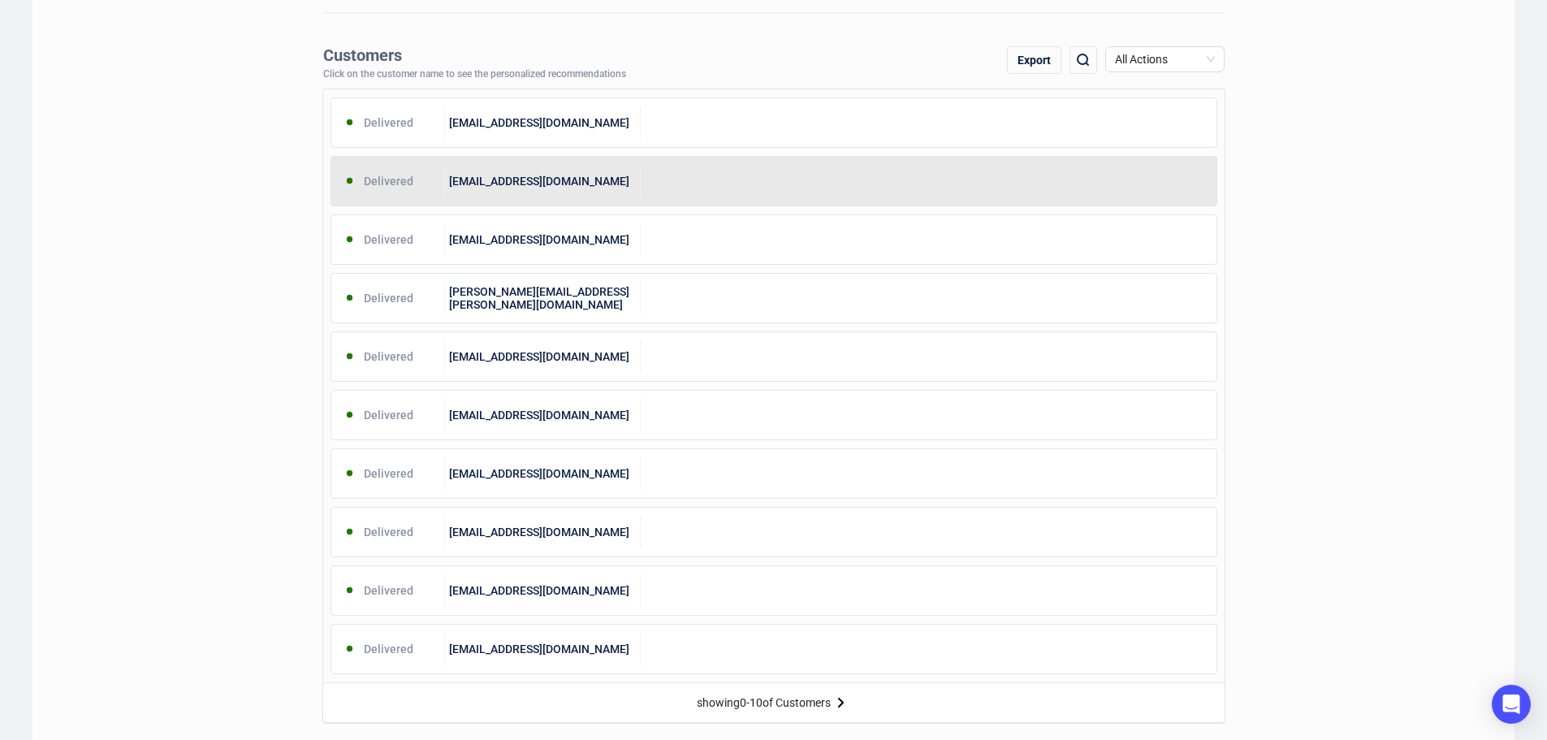
click at [680, 170] on div at bounding box center [929, 181] width 576 height 32
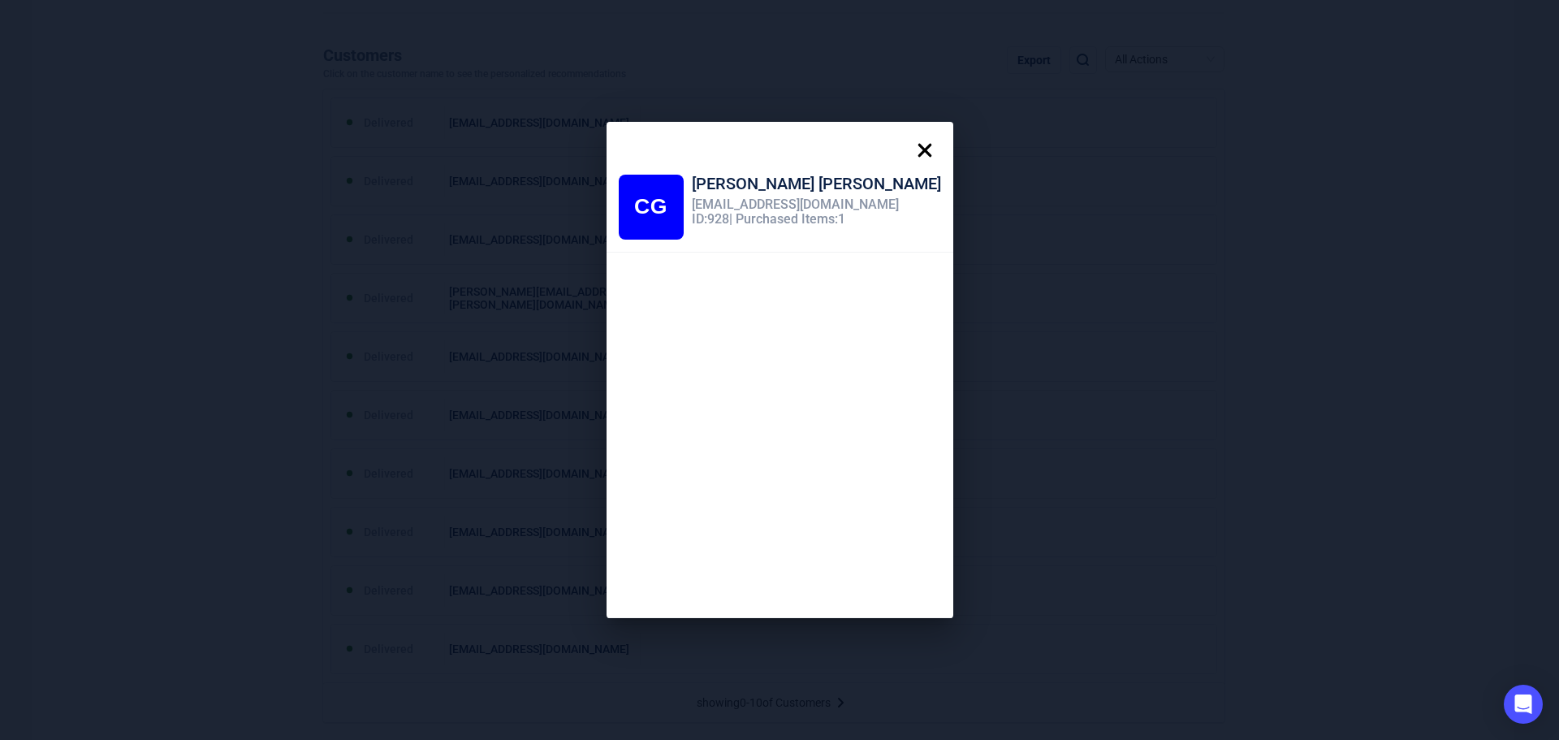
click at [909, 145] on icon at bounding box center [925, 150] width 32 height 32
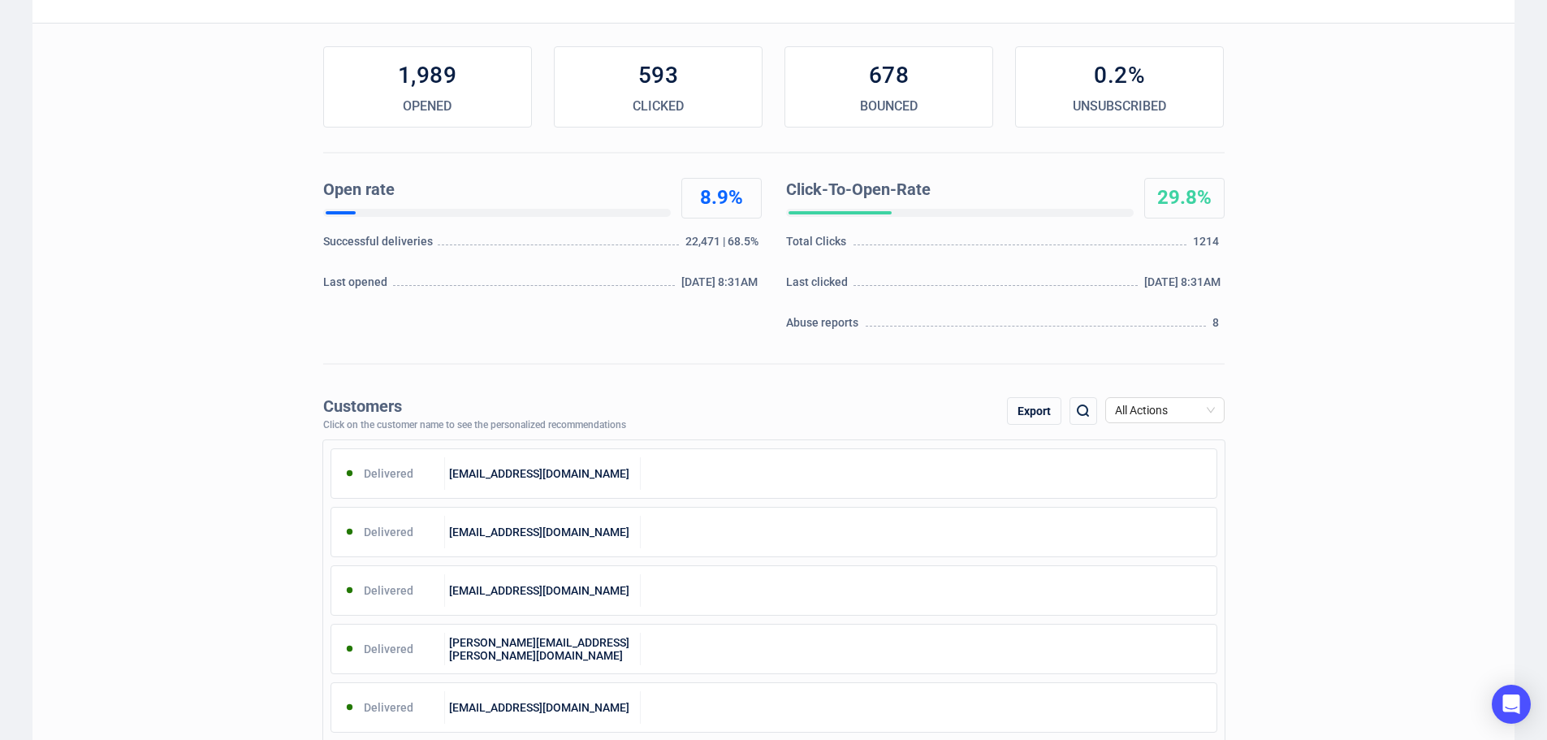
scroll to position [0, 0]
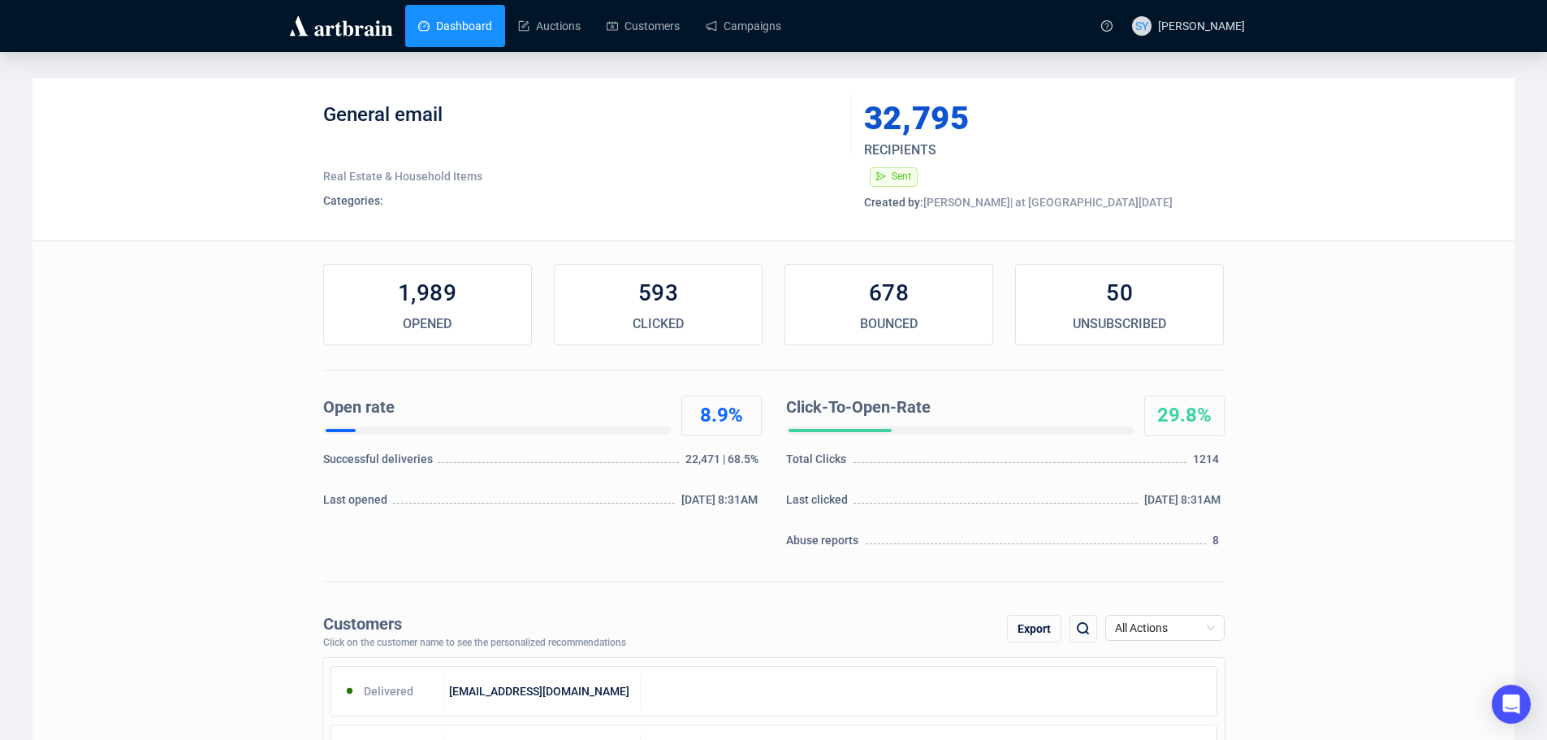
click at [485, 30] on link "Dashboard" at bounding box center [455, 26] width 74 height 42
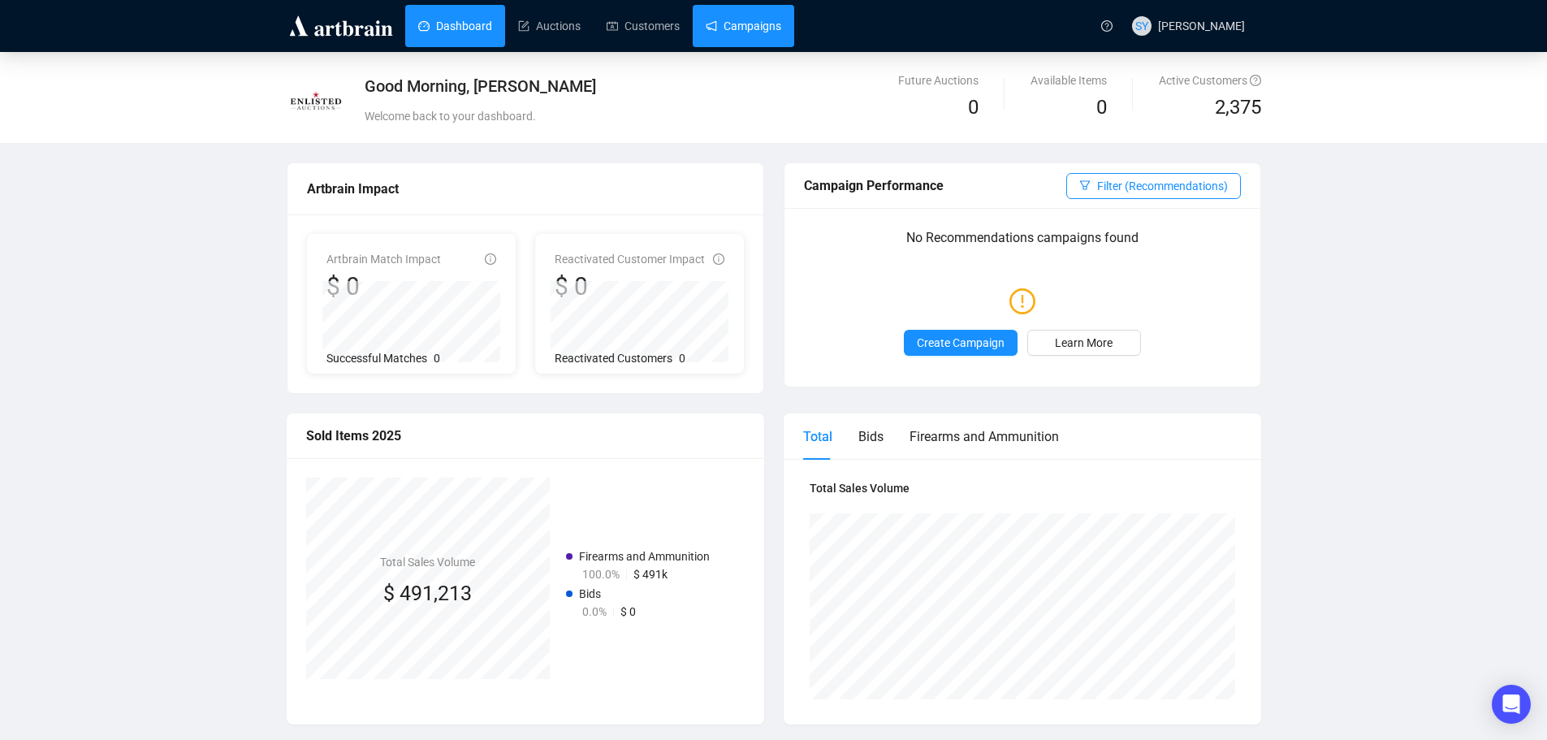
click at [737, 24] on link "Campaigns" at bounding box center [744, 26] width 76 height 42
